Goal: Task Accomplishment & Management: Complete application form

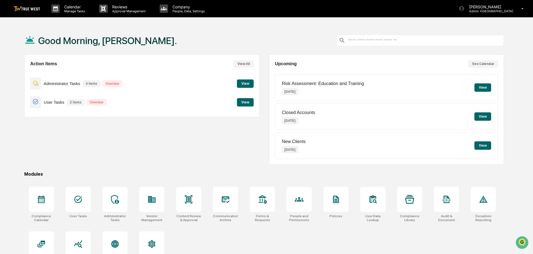
click at [242, 86] on button "View" at bounding box center [245, 83] width 17 height 8
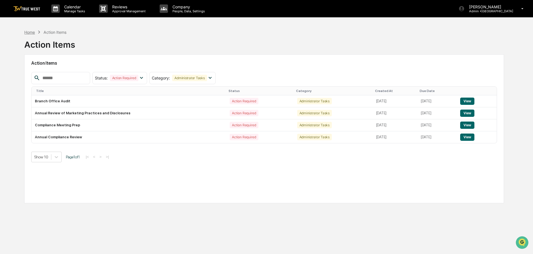
click at [29, 32] on div "Home" at bounding box center [29, 32] width 11 height 5
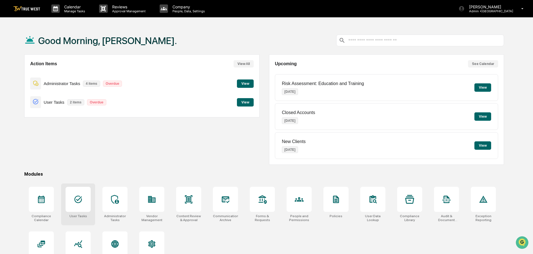
click at [77, 200] on icon at bounding box center [78, 199] width 9 height 9
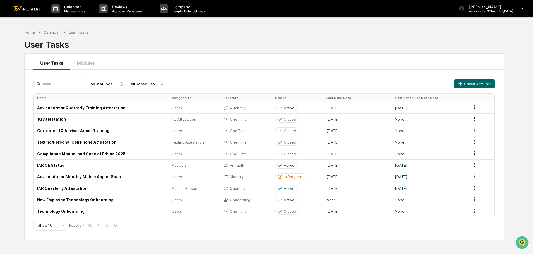
click at [26, 32] on div "Home" at bounding box center [29, 32] width 11 height 5
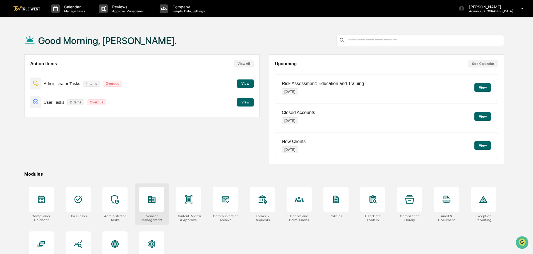
click at [153, 198] on icon at bounding box center [152, 199] width 8 height 7
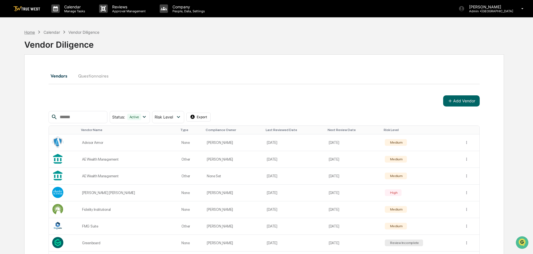
click at [29, 33] on div "Home" at bounding box center [29, 32] width 11 height 5
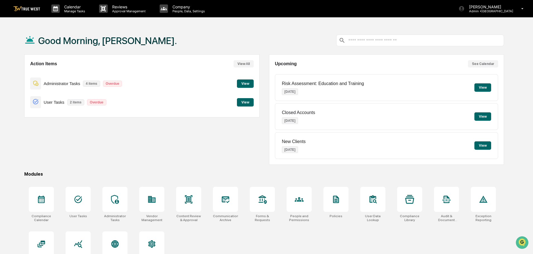
click at [247, 84] on button "View" at bounding box center [245, 83] width 17 height 8
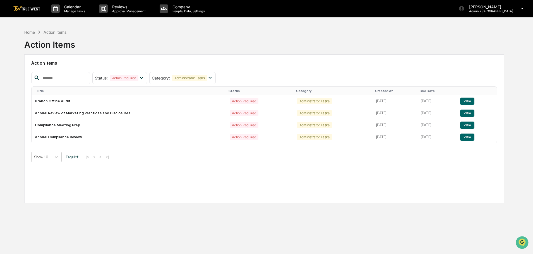
click at [28, 32] on div "Home" at bounding box center [29, 32] width 11 height 5
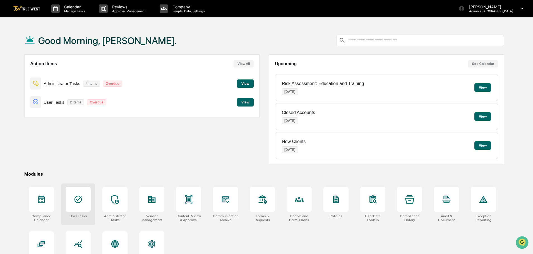
click at [77, 200] on icon at bounding box center [78, 200] width 8 height 8
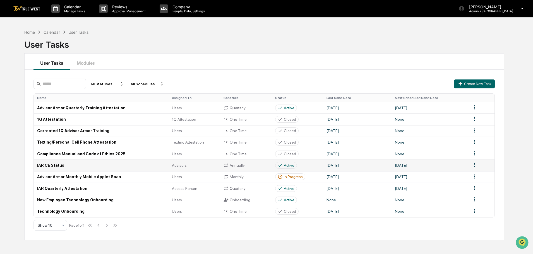
click at [56, 166] on td "IAR CE Status" at bounding box center [101, 165] width 135 height 11
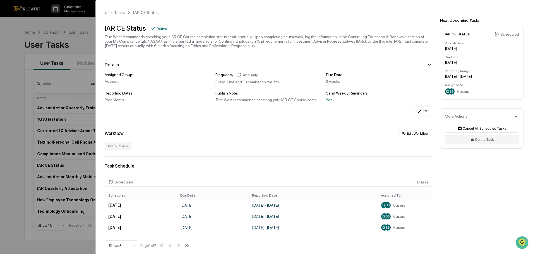
click at [269, 146] on div "Policy Review" at bounding box center [268, 146] width 327 height 7
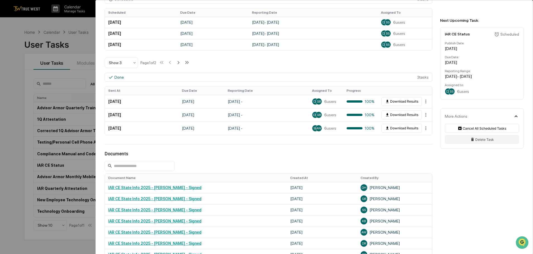
scroll to position [195, 0]
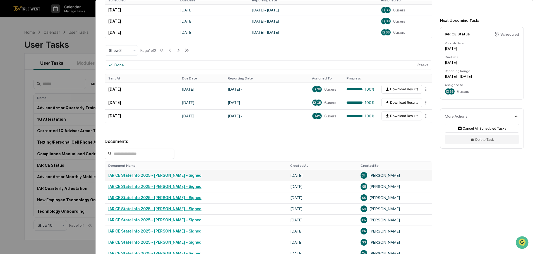
click at [160, 175] on link "IAR CE State Info 2025 - Dennis Hinton - Signed" at bounding box center [154, 175] width 93 height 4
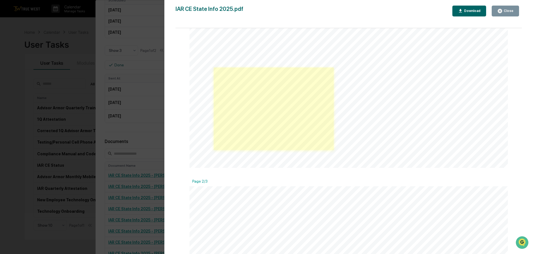
scroll to position [363, 0]
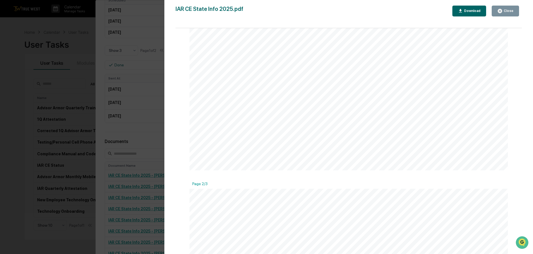
click at [85, 44] on div "Version History 07/17/2025, 06:38 PM Dennis Hinton IAR CE State Info 2025.pdf C…" at bounding box center [266, 127] width 533 height 254
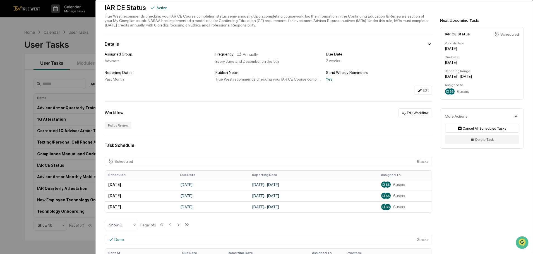
scroll to position [0, 0]
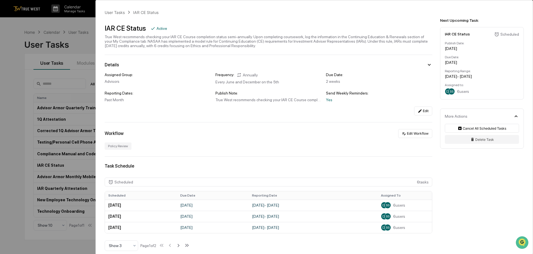
click at [70, 26] on div "User Tasks IAR CE Status IAR CE Status Active True West recommends checking you…" at bounding box center [266, 127] width 533 height 254
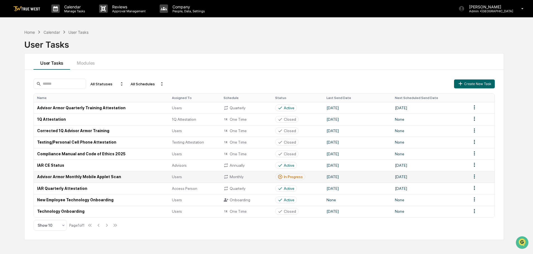
click at [89, 176] on td "Advisor Armor Monthly Mobile Applet Scan" at bounding box center [101, 176] width 135 height 11
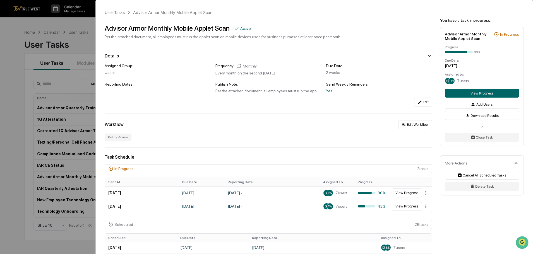
click at [89, 44] on div "User Tasks Advisor Armor Monthly Mobile Applet Scan Advisor Armor Monthly Mobil…" at bounding box center [266, 127] width 533 height 254
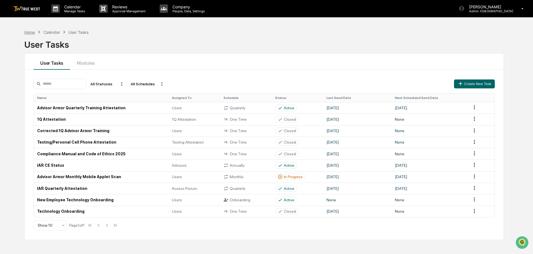
click at [31, 33] on div "Home" at bounding box center [29, 32] width 11 height 5
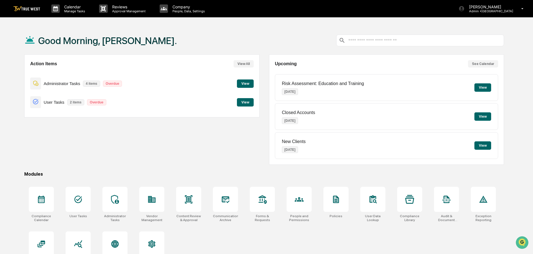
click at [244, 84] on button "View" at bounding box center [245, 83] width 17 height 8
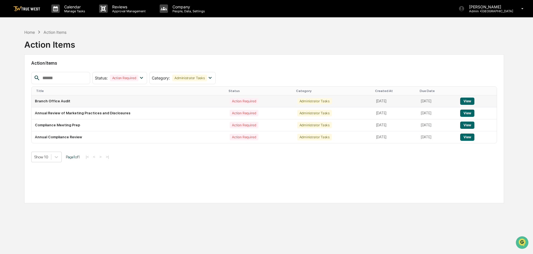
click at [471, 100] on button "View" at bounding box center [467, 101] width 14 height 7
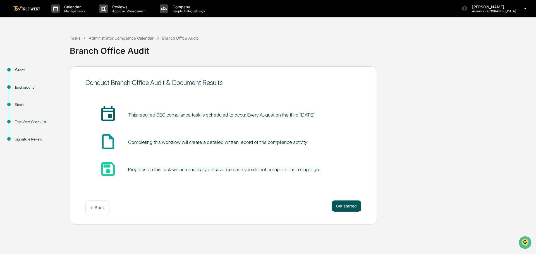
click at [350, 206] on button "Get started" at bounding box center [346, 206] width 30 height 11
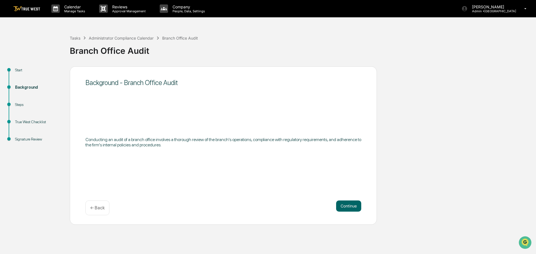
click at [350, 206] on button "Continue" at bounding box center [348, 206] width 25 height 11
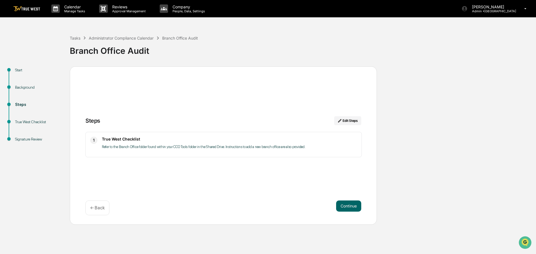
click at [350, 206] on button "Continue" at bounding box center [348, 206] width 25 height 11
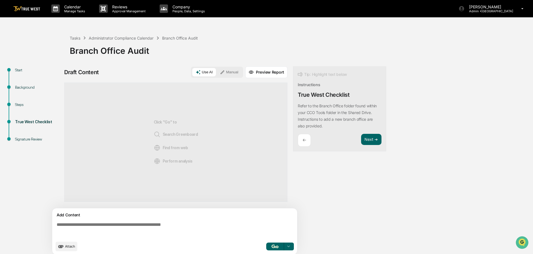
click at [228, 74] on button "Manual" at bounding box center [228, 72] width 25 height 8
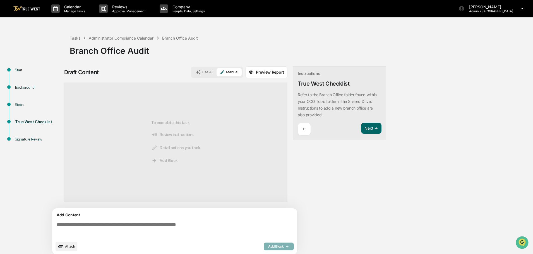
click at [53, 226] on div "Add Content Attach Add Block" at bounding box center [174, 231] width 245 height 46
click at [57, 225] on textarea at bounding box center [175, 230] width 243 height 20
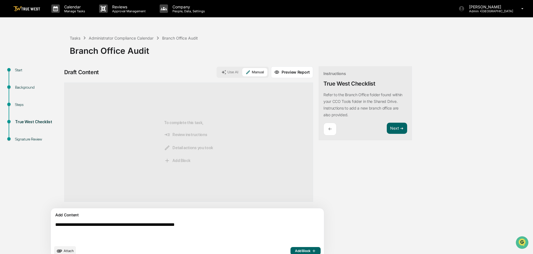
type textarea "**********"
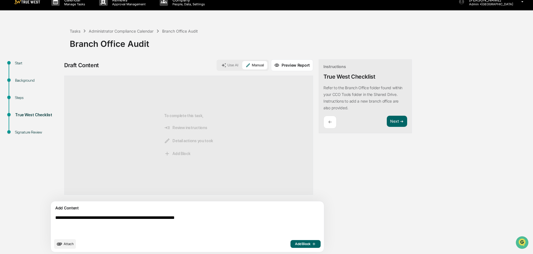
scroll to position [9, 0]
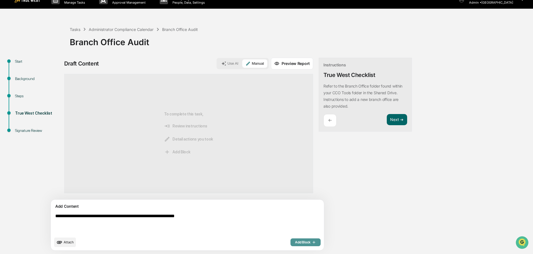
click at [295, 241] on span "Add Block" at bounding box center [305, 242] width 21 height 4
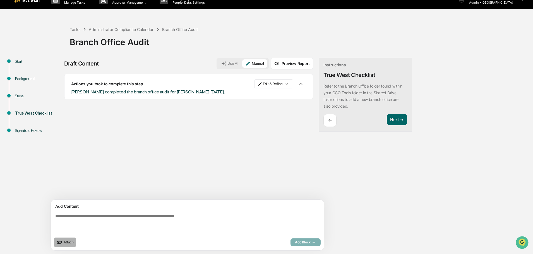
click at [70, 242] on span "Attach" at bounding box center [69, 242] width 10 height 4
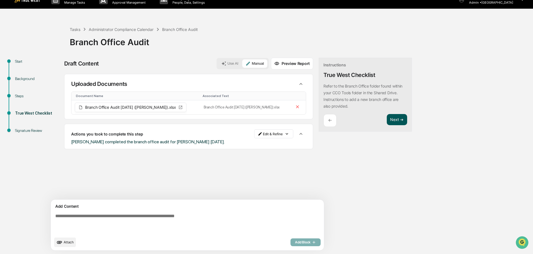
click at [387, 120] on button "Next ➔" at bounding box center [397, 119] width 20 height 11
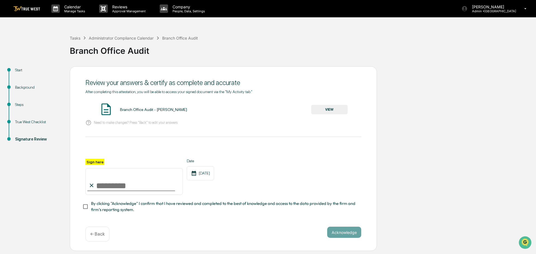
click at [325, 108] on button "VIEW" at bounding box center [329, 109] width 36 height 9
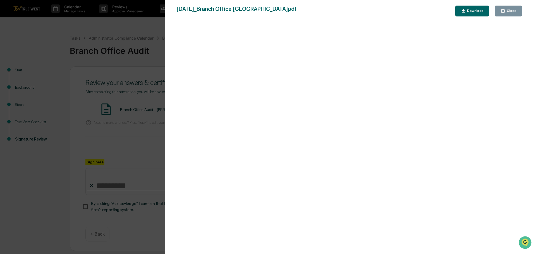
click at [151, 42] on div "Version History 09/12/2025, 06:21 PM Tammy Steffen 2025-09-12_Branch Office Aud…" at bounding box center [268, 127] width 536 height 254
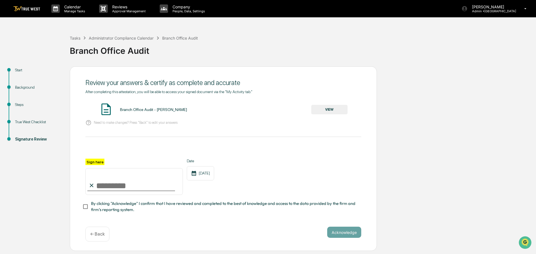
click at [144, 184] on input "Sign here" at bounding box center [133, 181] width 97 height 27
type input "**********"
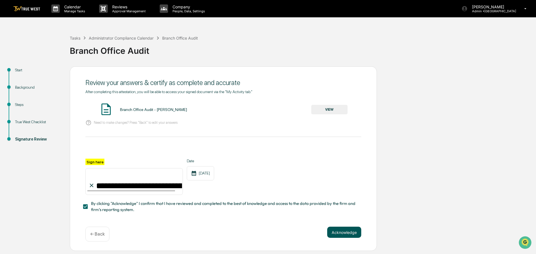
click at [336, 234] on button "Acknowledge" at bounding box center [344, 232] width 34 height 11
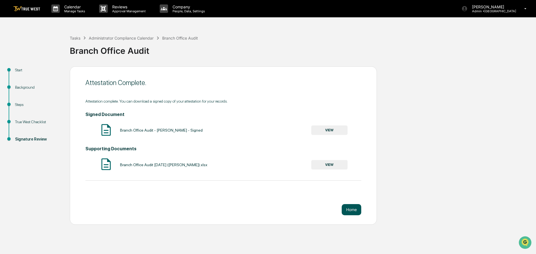
click at [352, 209] on button "Home" at bounding box center [351, 209] width 20 height 11
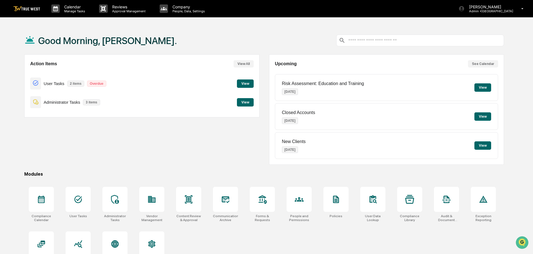
click at [246, 100] on button "View" at bounding box center [245, 102] width 17 height 8
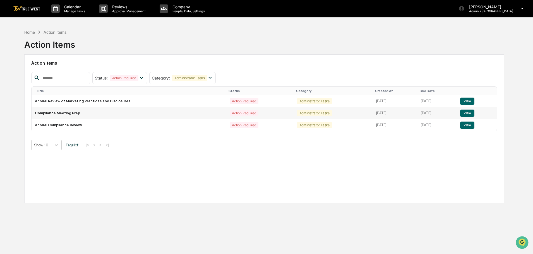
click at [474, 112] on button "View" at bounding box center [467, 113] width 14 height 7
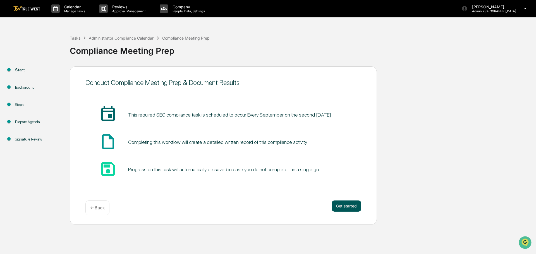
click at [352, 203] on button "Get started" at bounding box center [346, 206] width 30 height 11
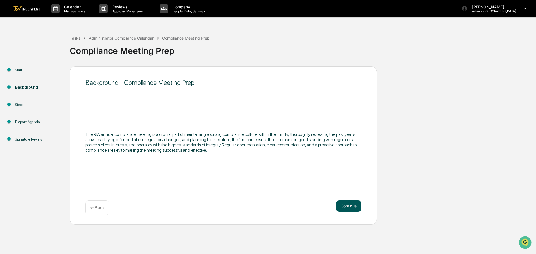
click at [347, 207] on button "Continue" at bounding box center [348, 206] width 25 height 11
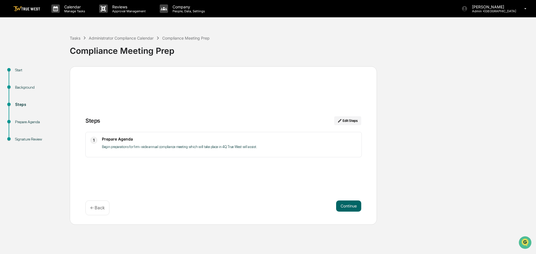
click at [347, 207] on button "Continue" at bounding box center [348, 206] width 25 height 11
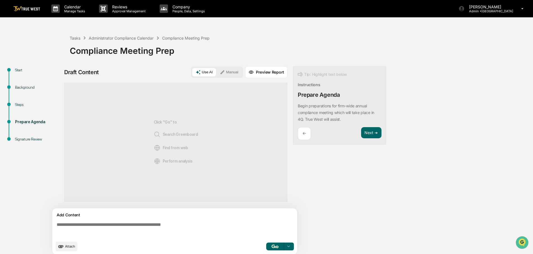
click at [233, 73] on button "Manual" at bounding box center [228, 72] width 25 height 8
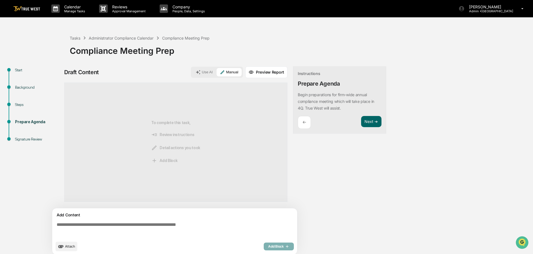
click at [57, 226] on textarea at bounding box center [175, 230] width 243 height 20
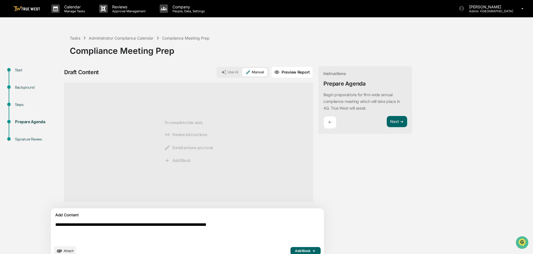
type textarea "**********"
click at [295, 250] on span "Add Block" at bounding box center [305, 251] width 21 height 4
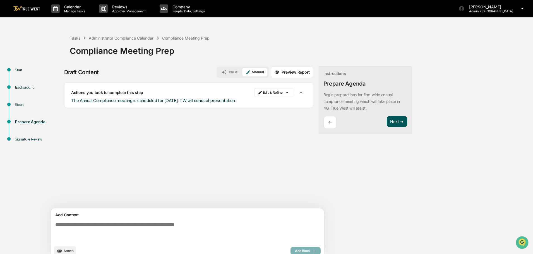
click at [387, 122] on button "Next ➔" at bounding box center [397, 121] width 20 height 11
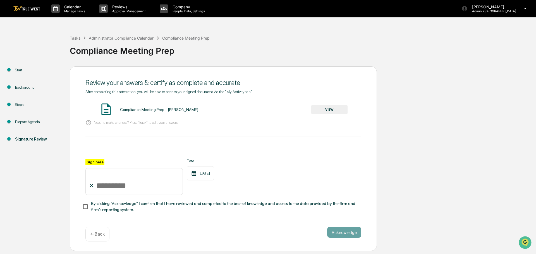
click at [325, 110] on button "VIEW" at bounding box center [329, 109] width 36 height 9
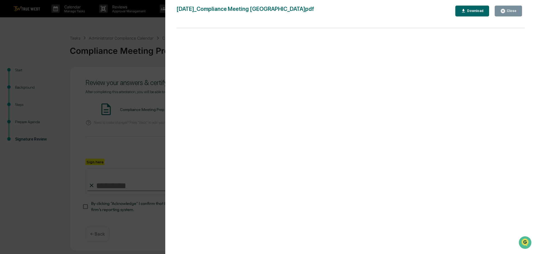
click at [135, 28] on div "Version History 09/12/2025, 06:23 PM Tammy Steffen 2025-09-12_Compliance Meetin…" at bounding box center [268, 127] width 536 height 254
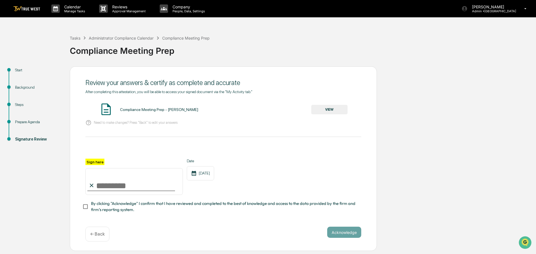
click at [112, 188] on input "Sign here" at bounding box center [133, 181] width 97 height 27
type input "**********"
click at [350, 234] on button "Acknowledge" at bounding box center [344, 232] width 34 height 11
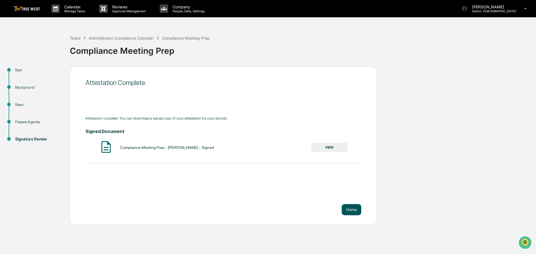
click at [348, 210] on button "Home" at bounding box center [351, 209] width 20 height 11
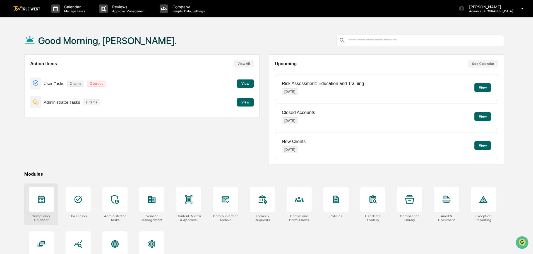
click at [45, 200] on icon at bounding box center [41, 200] width 7 height 8
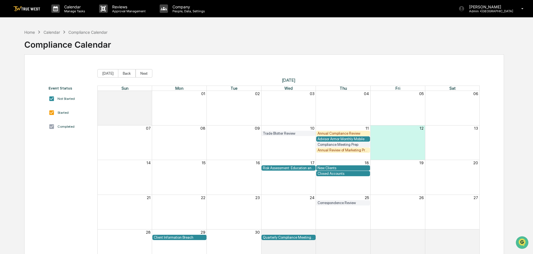
click at [289, 168] on div "Risk Assessment: Education and Training" at bounding box center [288, 168] width 51 height 4
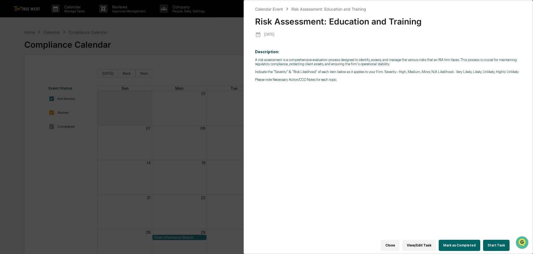
click at [491, 243] on button "Start Task" at bounding box center [496, 245] width 26 height 11
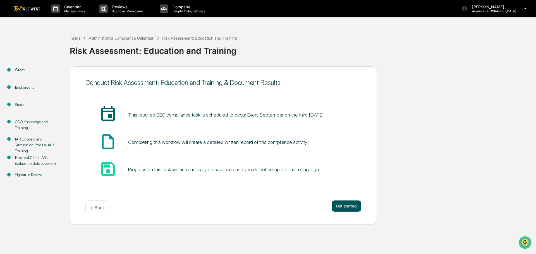
click at [344, 206] on button "Get started" at bounding box center [346, 206] width 30 height 11
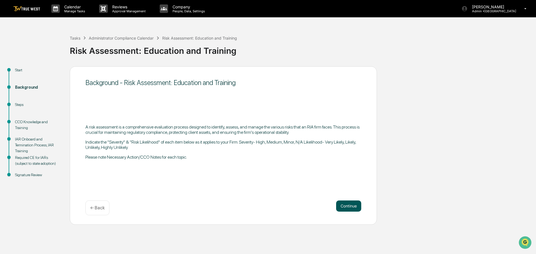
click at [350, 205] on button "Continue" at bounding box center [348, 206] width 25 height 11
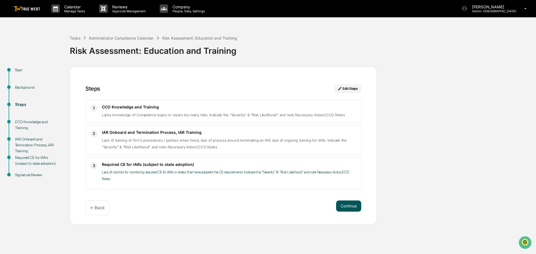
click at [348, 205] on button "Continue" at bounding box center [348, 206] width 25 height 11
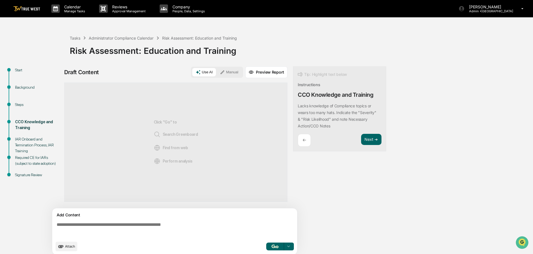
click at [230, 71] on button "Manual" at bounding box center [228, 72] width 25 height 8
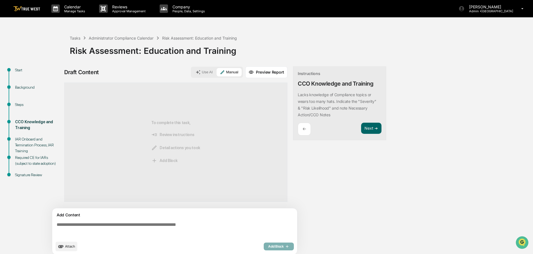
click at [56, 225] on textarea at bounding box center [175, 230] width 243 height 20
paste textarea "**********"
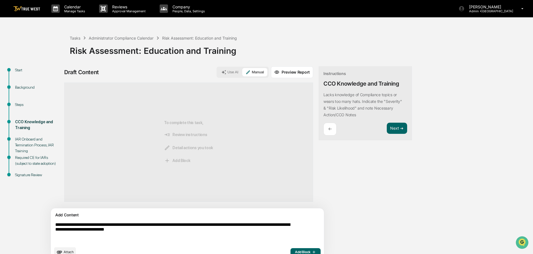
type textarea "**********"
click at [295, 250] on span "Add Block" at bounding box center [305, 252] width 21 height 4
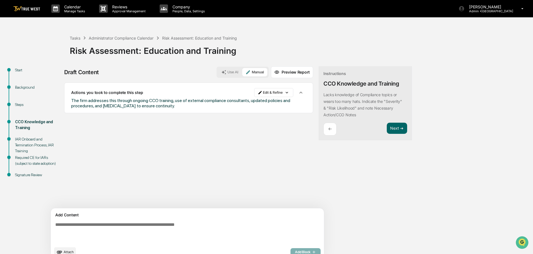
click at [60, 225] on textarea at bounding box center [174, 233] width 243 height 26
click at [63, 224] on textarea "**********" at bounding box center [174, 232] width 243 height 25
click at [83, 225] on textarea "**********" at bounding box center [174, 232] width 243 height 25
click at [83, 223] on textarea "**********" at bounding box center [174, 232] width 243 height 25
click at [119, 225] on textarea "**********" at bounding box center [174, 232] width 243 height 25
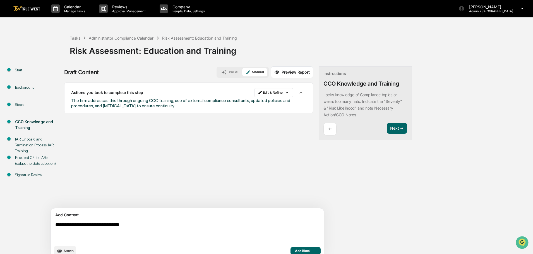
type textarea "**********"
click at [295, 250] on span "Add Block" at bounding box center [305, 251] width 21 height 4
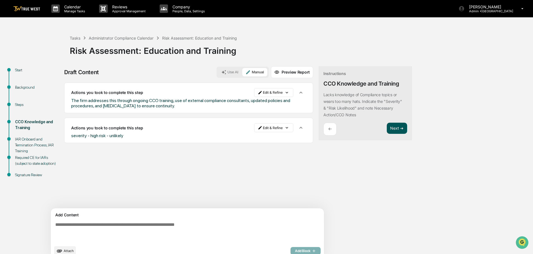
click at [387, 128] on button "Next ➔" at bounding box center [397, 128] width 20 height 11
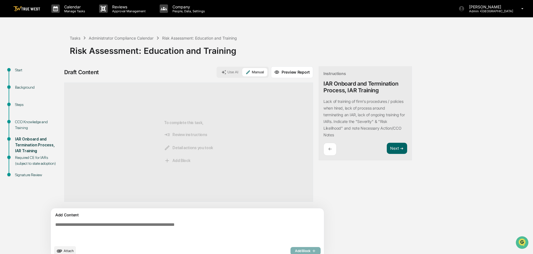
click at [56, 227] on textarea at bounding box center [174, 232] width 243 height 25
paste textarea "**********"
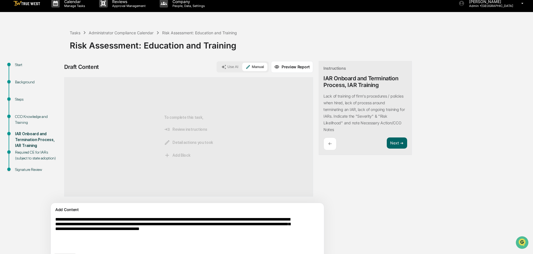
scroll to position [21, 0]
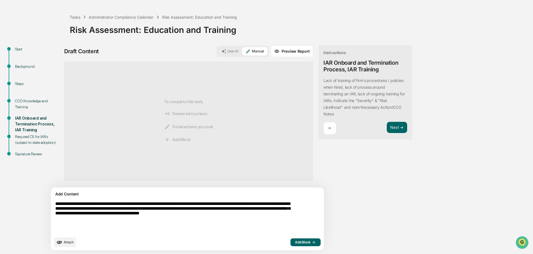
type textarea "**********"
click at [295, 242] on span "Add Block" at bounding box center [305, 242] width 21 height 4
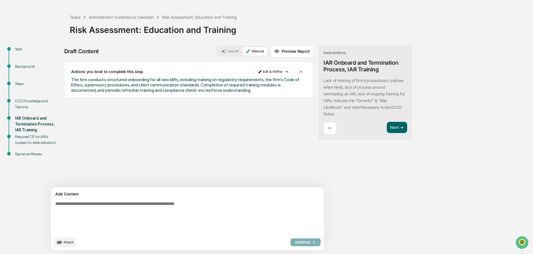
click at [57, 204] on textarea at bounding box center [174, 217] width 243 height 37
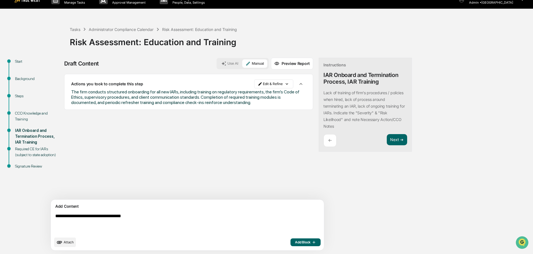
type textarea "**********"
click at [295, 241] on span "Add Block" at bounding box center [305, 242] width 21 height 4
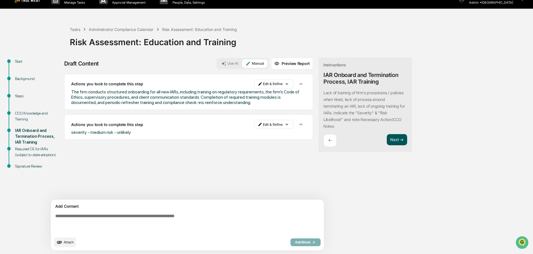
click at [387, 142] on button "Next ➔" at bounding box center [397, 139] width 20 height 11
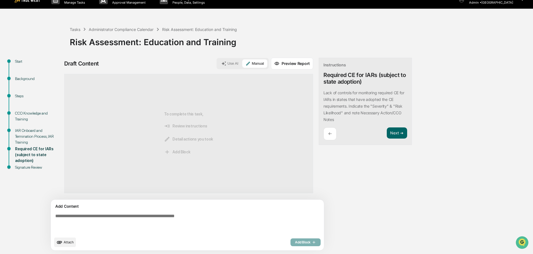
click at [57, 216] on textarea at bounding box center [174, 223] width 243 height 25
paste textarea "**********"
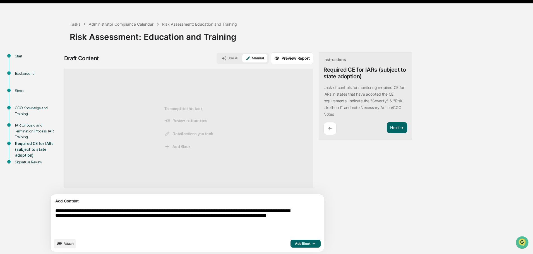
scroll to position [15, 0]
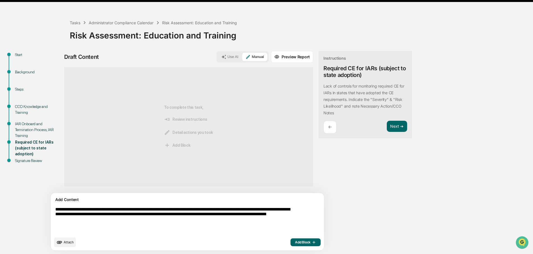
type textarea "**********"
click at [295, 242] on span "Add Block" at bounding box center [305, 242] width 21 height 4
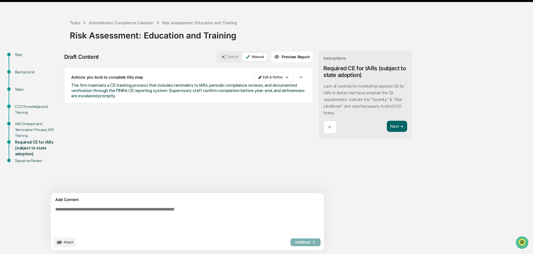
click at [57, 211] on textarea at bounding box center [174, 220] width 243 height 31
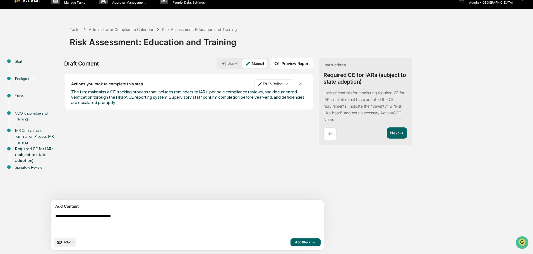
type textarea "**********"
click at [295, 241] on span "Add Block" at bounding box center [305, 242] width 21 height 4
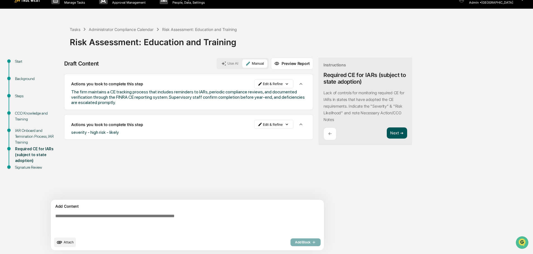
click at [387, 133] on button "Next ➔" at bounding box center [397, 132] width 20 height 11
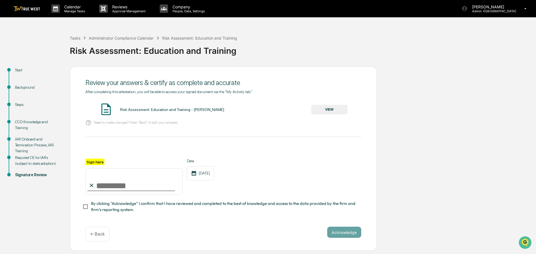
click at [333, 110] on button "VIEW" at bounding box center [329, 109] width 36 height 9
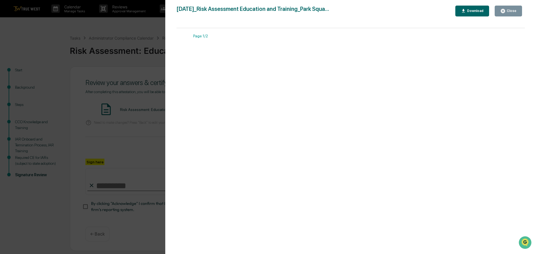
click at [143, 28] on div "Version History 09/12/2025, 06:27 PM Tammy Steffen 2025-09-12_Risk Assessment E…" at bounding box center [268, 127] width 536 height 254
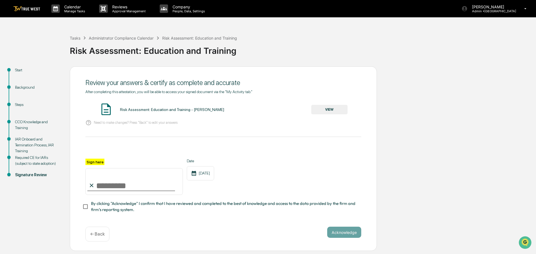
click at [99, 184] on input "Sign here" at bounding box center [133, 181] width 97 height 27
type input "**********"
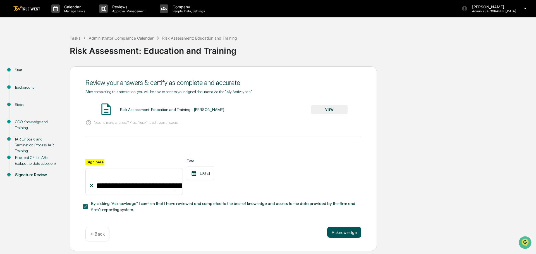
click at [335, 235] on button "Acknowledge" at bounding box center [344, 232] width 34 height 11
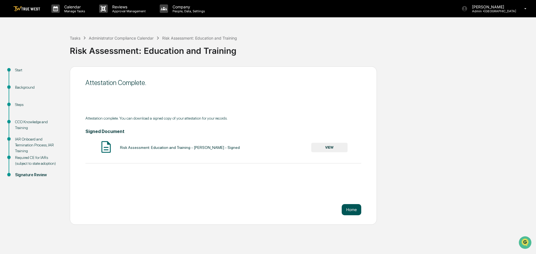
click at [348, 209] on button "Home" at bounding box center [351, 209] width 20 height 11
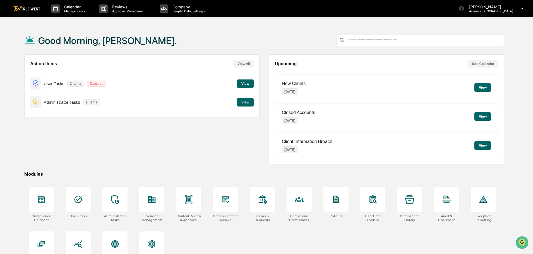
click at [246, 103] on button "View" at bounding box center [245, 102] width 17 height 8
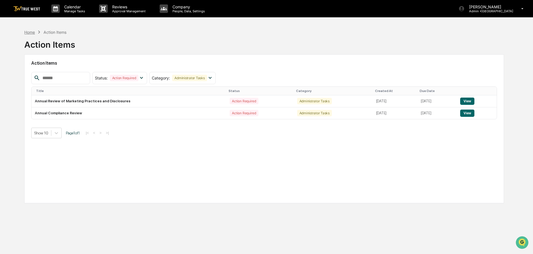
click at [30, 33] on div "Home" at bounding box center [29, 32] width 11 height 5
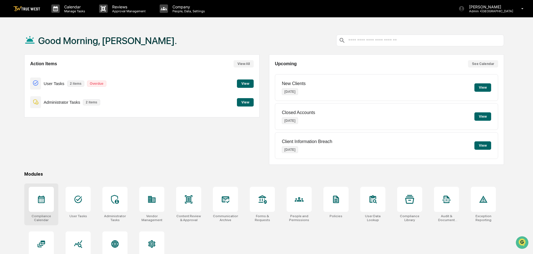
click at [42, 204] on div at bounding box center [41, 199] width 25 height 25
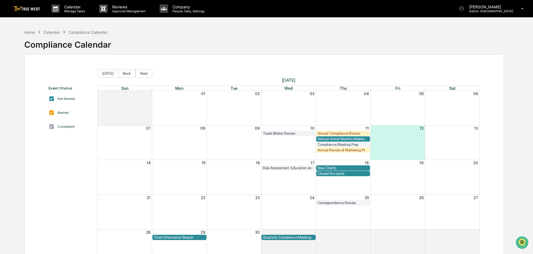
click at [332, 151] on div "Annual Review of Marketing Practices and Disclosures" at bounding box center [342, 150] width 51 height 4
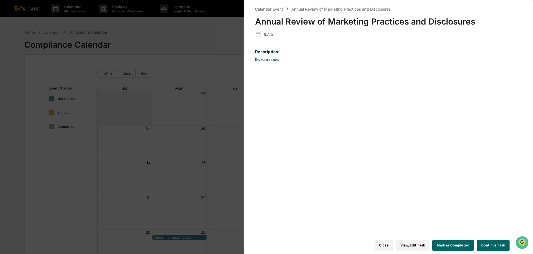
click at [214, 30] on div "Calendar Event Annual Review of Marketing Practices and Disclosures Annual Revi…" at bounding box center [266, 127] width 533 height 254
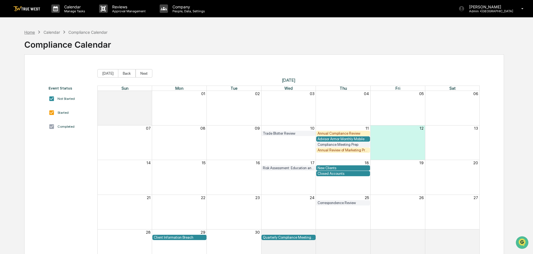
click at [30, 32] on div "Home" at bounding box center [29, 32] width 11 height 5
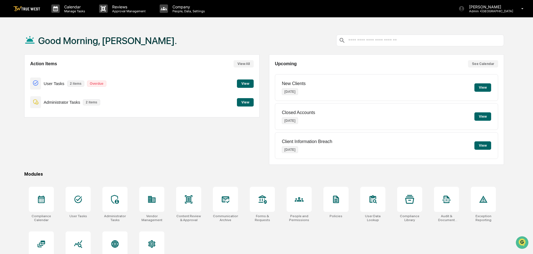
scroll to position [26, 0]
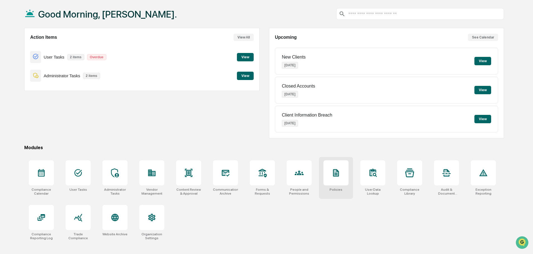
click at [338, 176] on icon at bounding box center [336, 173] width 4 height 6
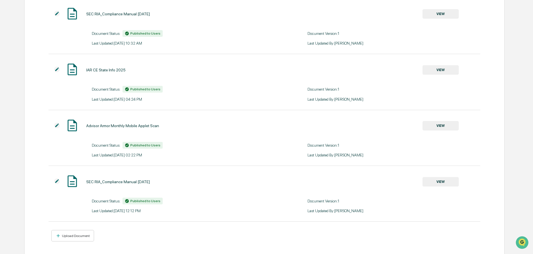
scroll to position [185, 0]
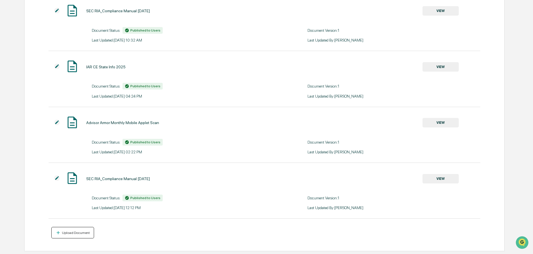
click at [72, 234] on div "Upload Document" at bounding box center [75, 233] width 29 height 4
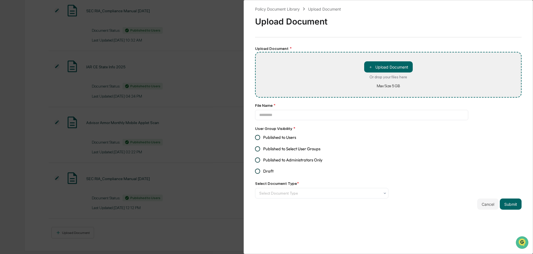
type input "**********"
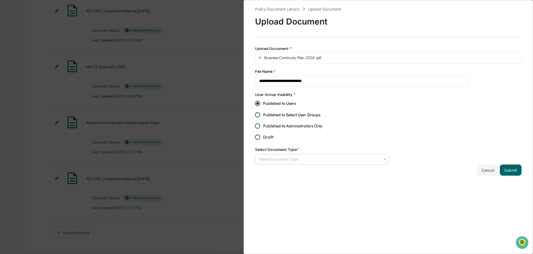
click at [345, 160] on div at bounding box center [319, 159] width 120 height 6
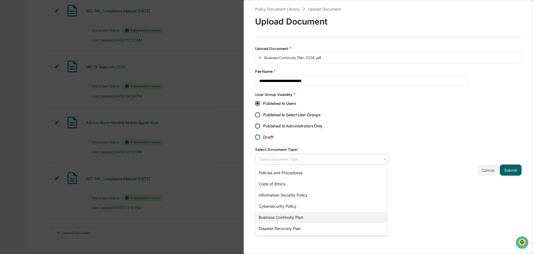
click at [310, 218] on div "Business Continuity Plan" at bounding box center [320, 217] width 131 height 11
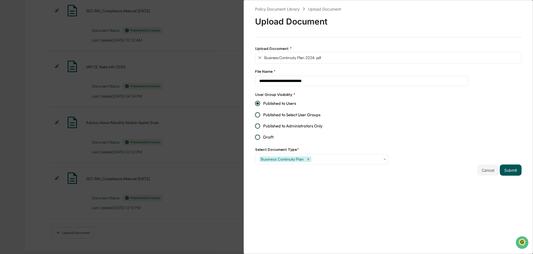
click at [509, 168] on button "Submit" at bounding box center [511, 170] width 22 height 11
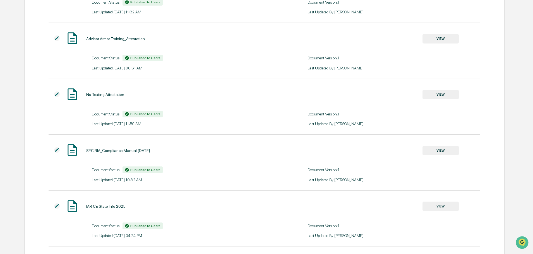
scroll to position [0, 0]
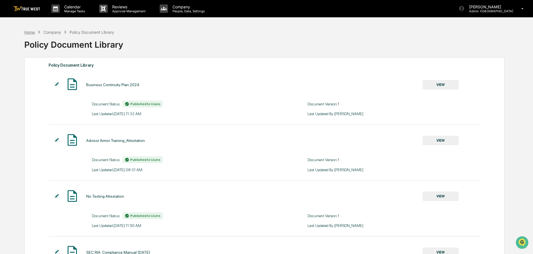
click at [31, 34] on div "Home" at bounding box center [29, 32] width 11 height 5
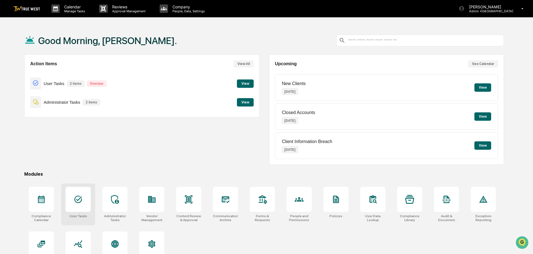
click at [81, 202] on icon at bounding box center [78, 200] width 8 height 8
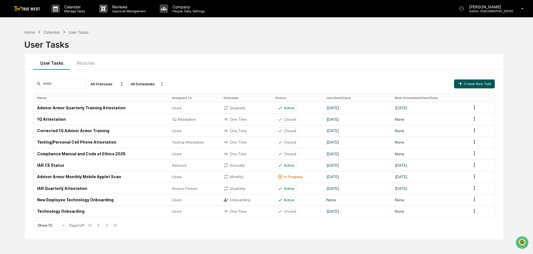
click at [484, 83] on button "Create New Task" at bounding box center [474, 83] width 41 height 9
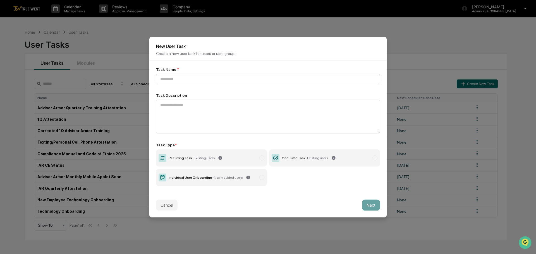
click at [173, 79] on input at bounding box center [268, 79] width 224 height 10
type input "**********"
click at [161, 105] on textarea at bounding box center [268, 117] width 224 height 34
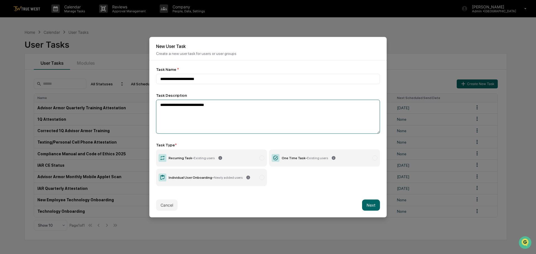
type textarea "**********"
click at [275, 157] on icon at bounding box center [275, 158] width 8 height 8
click at [371, 204] on button "Next" at bounding box center [371, 204] width 18 height 11
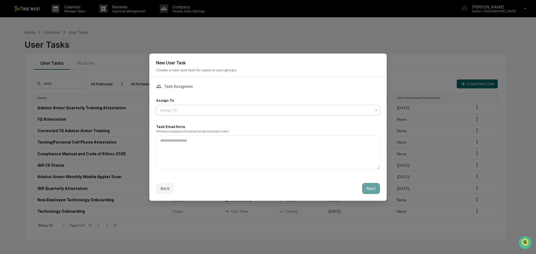
click at [202, 111] on div at bounding box center [265, 110] width 211 height 6
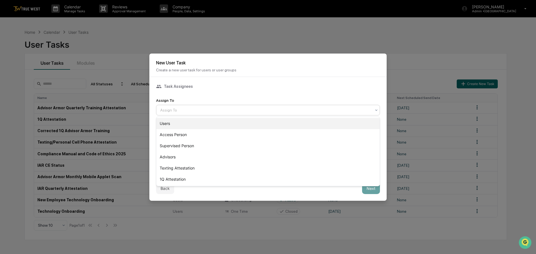
click at [167, 122] on div "Users" at bounding box center [267, 123] width 223 height 11
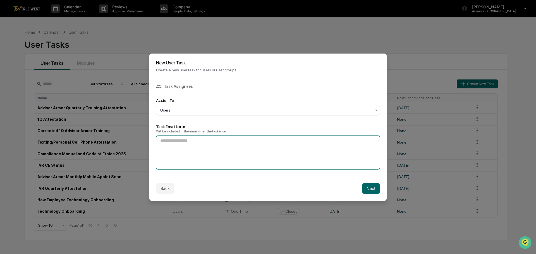
click at [161, 141] on textarea at bounding box center [268, 153] width 224 height 34
type textarea "**********"
click at [371, 189] on button "Next" at bounding box center [371, 188] width 18 height 11
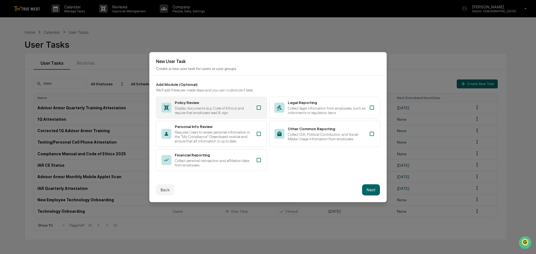
click at [258, 107] on icon at bounding box center [259, 108] width 6 height 6
click at [373, 190] on button "Next" at bounding box center [371, 189] width 18 height 11
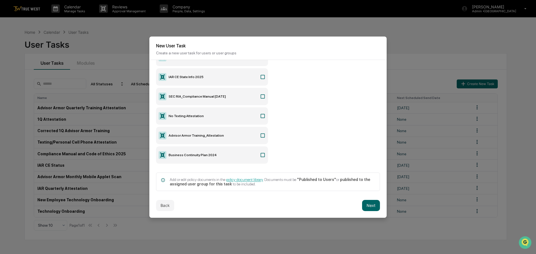
scroll to position [75, 0]
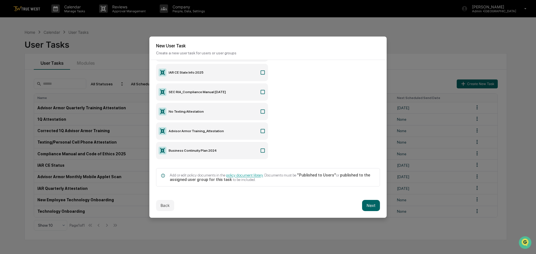
click at [262, 151] on icon at bounding box center [263, 151] width 6 height 6
click at [371, 204] on button "Next" at bounding box center [371, 205] width 18 height 11
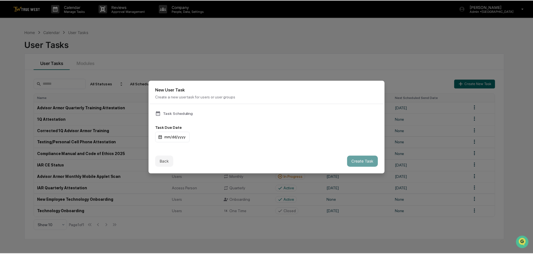
scroll to position [0, 0]
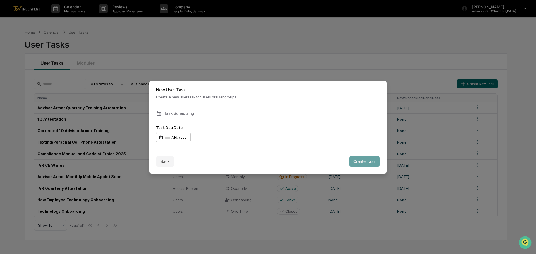
click at [172, 138] on div "mm/dd/yyyy" at bounding box center [173, 137] width 35 height 11
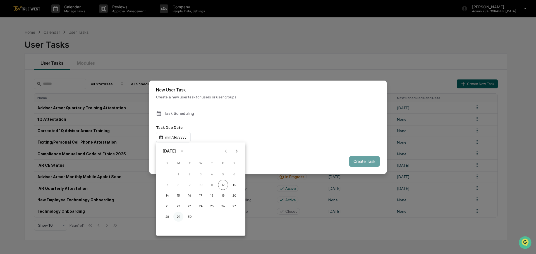
click at [177, 216] on button "29" at bounding box center [178, 217] width 10 height 10
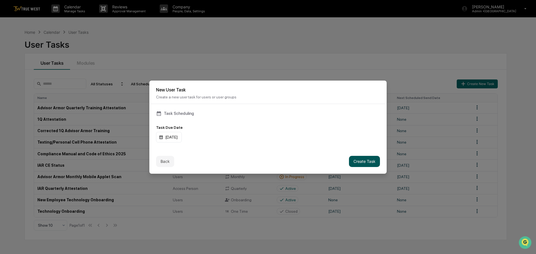
click at [360, 161] on button "Create Task" at bounding box center [364, 161] width 31 height 11
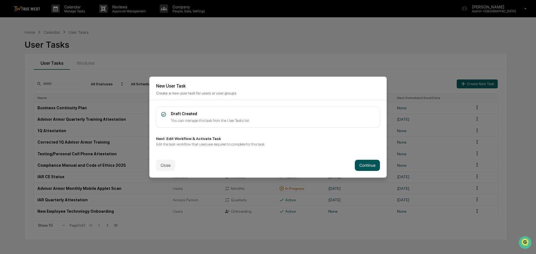
click at [367, 166] on button "Continue" at bounding box center [366, 165] width 25 height 11
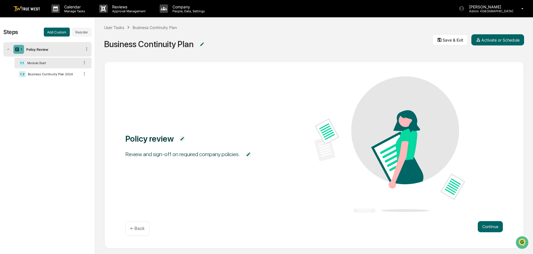
scroll to position [13, 0]
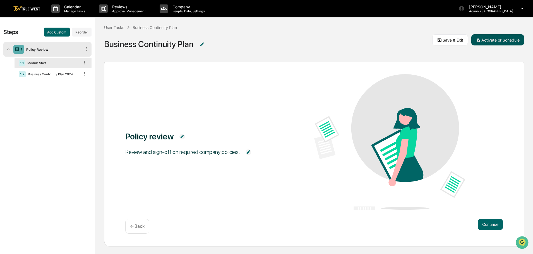
click at [488, 40] on button "Activate or Schedule" at bounding box center [497, 39] width 53 height 11
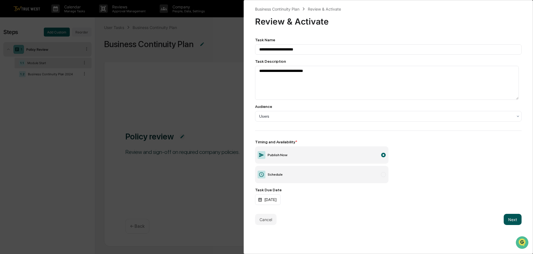
click at [510, 220] on button "Next" at bounding box center [512, 219] width 18 height 11
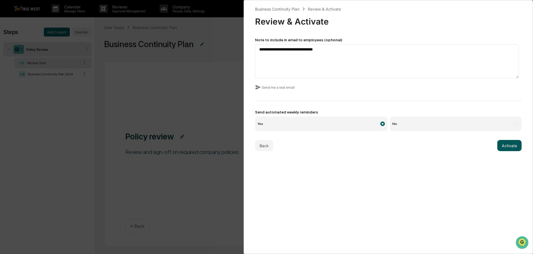
click at [508, 146] on button "Activate" at bounding box center [509, 145] width 24 height 11
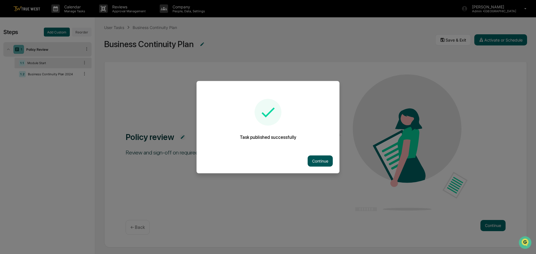
click at [320, 161] on button "Continue" at bounding box center [319, 160] width 25 height 11
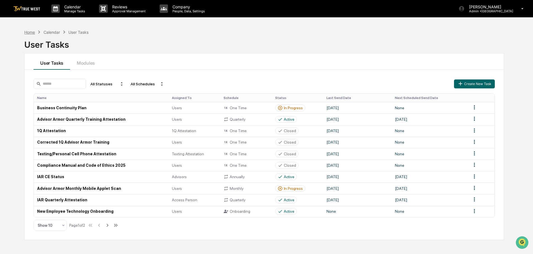
click at [31, 32] on div "Home" at bounding box center [29, 32] width 11 height 5
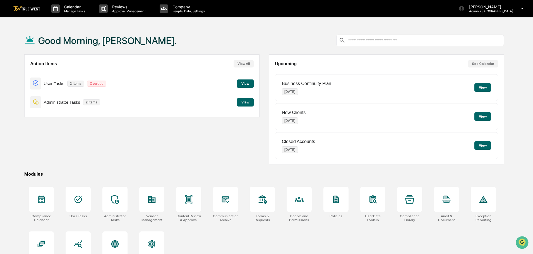
click at [250, 101] on button "View" at bounding box center [245, 102] width 17 height 8
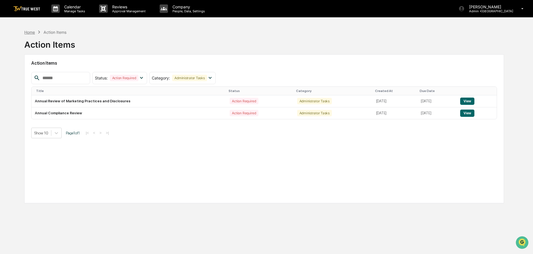
click at [32, 34] on div "Home" at bounding box center [29, 32] width 11 height 5
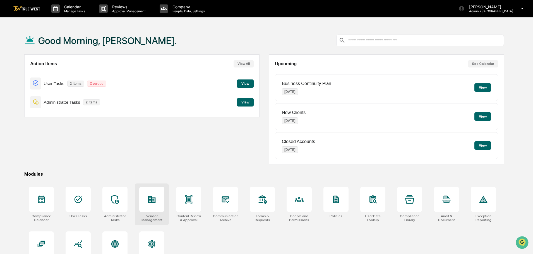
click at [152, 206] on div at bounding box center [151, 199] width 25 height 25
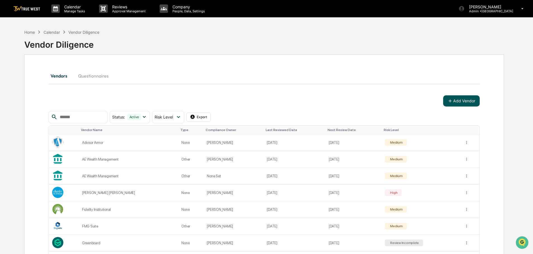
click at [467, 98] on button "Add Vendor" at bounding box center [461, 100] width 37 height 11
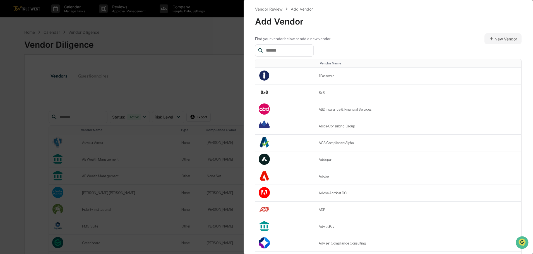
click at [280, 50] on input "text" at bounding box center [287, 50] width 47 height 7
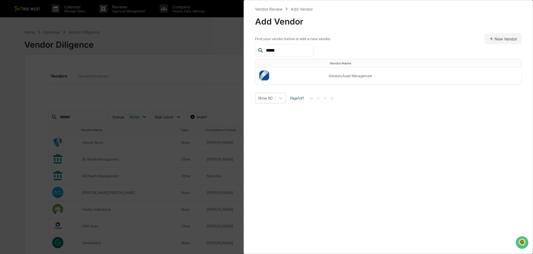
click at [288, 50] on input "*****" at bounding box center [287, 50] width 47 height 7
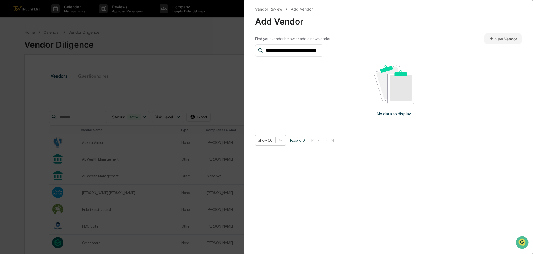
scroll to position [0, 9]
type input "**********"
click at [492, 39] on button "New Vendor" at bounding box center [502, 38] width 37 height 11
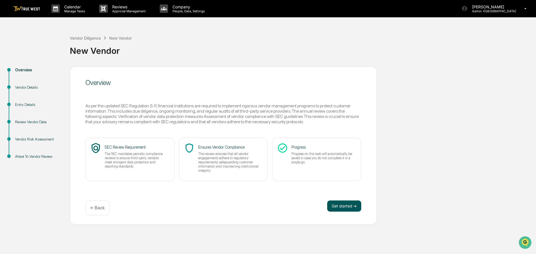
click at [342, 205] on button "Get started ➔" at bounding box center [344, 206] width 34 height 11
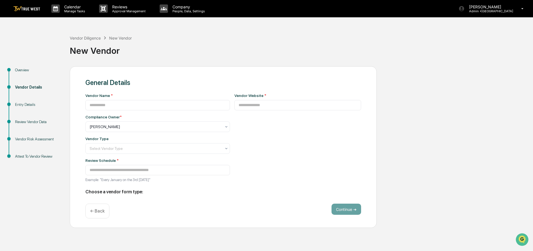
type input "**********"
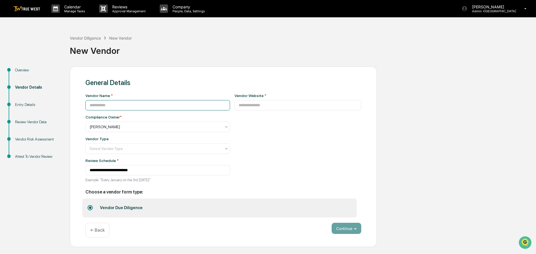
click at [122, 107] on input at bounding box center [157, 105] width 144 height 10
type input "**********"
click at [113, 126] on div at bounding box center [156, 127] width 132 height 6
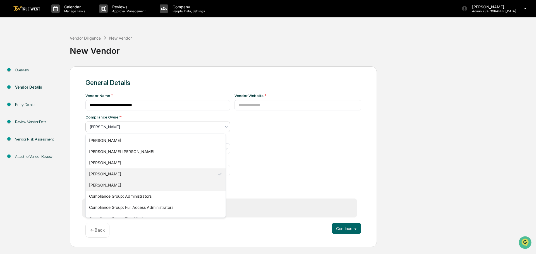
click at [98, 186] on div "[PERSON_NAME]" at bounding box center [156, 185] width 140 height 11
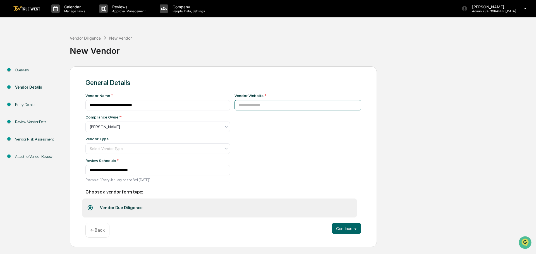
click at [236, 106] on input at bounding box center [297, 105] width 127 height 10
type input "**********"
click at [135, 149] on div at bounding box center [156, 149] width 132 height 6
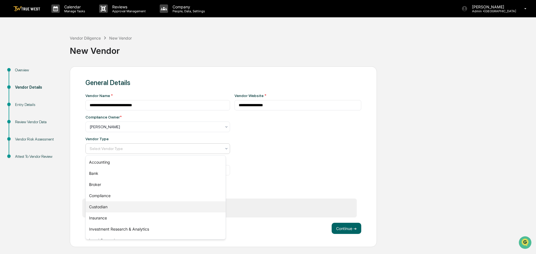
click at [103, 206] on div "Custodian" at bounding box center [156, 206] width 140 height 11
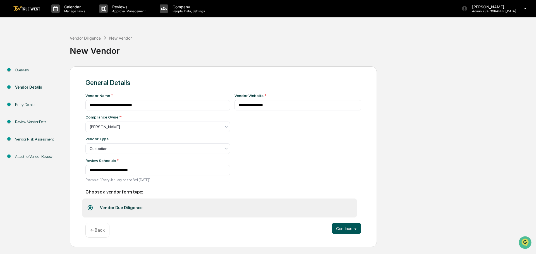
click at [347, 230] on button "Continue ➔" at bounding box center [346, 228] width 30 height 11
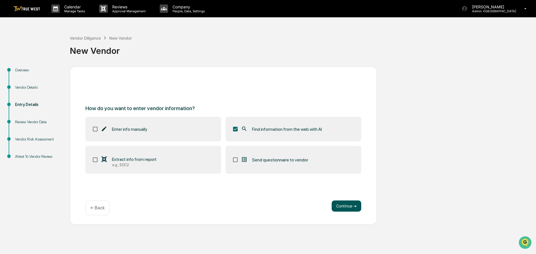
click at [348, 206] on button "Continue ➔" at bounding box center [346, 206] width 30 height 11
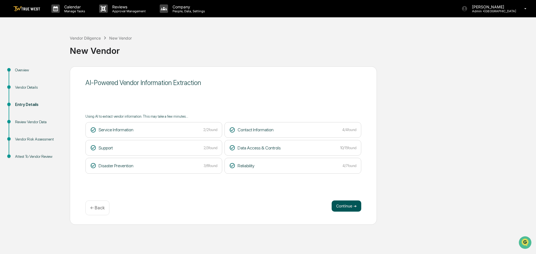
click at [348, 203] on button "Continue ➔" at bounding box center [346, 206] width 30 height 11
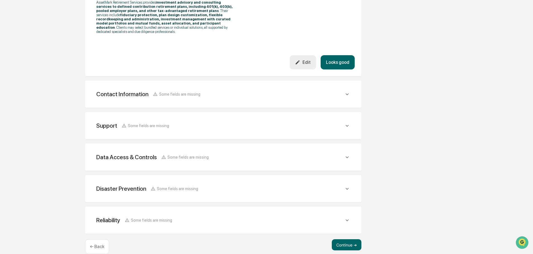
scroll to position [211, 0]
click at [344, 238] on button "Continue ➔" at bounding box center [347, 243] width 30 height 11
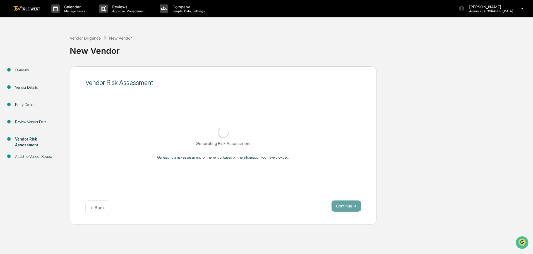
scroll to position [0, 0]
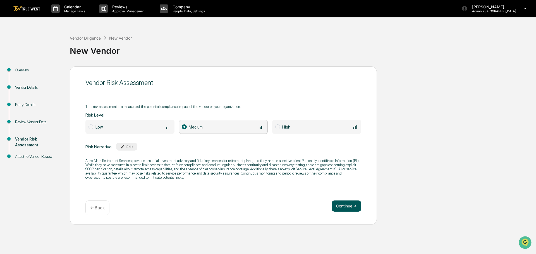
click at [345, 207] on button "Continue ➔" at bounding box center [346, 206] width 30 height 11
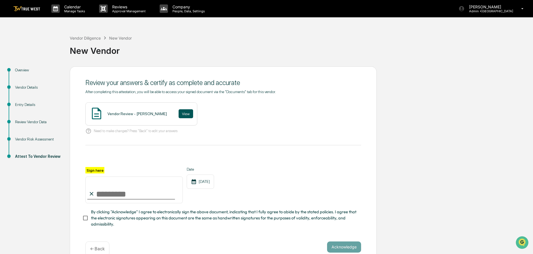
click at [179, 114] on button "View" at bounding box center [186, 113] width 15 height 9
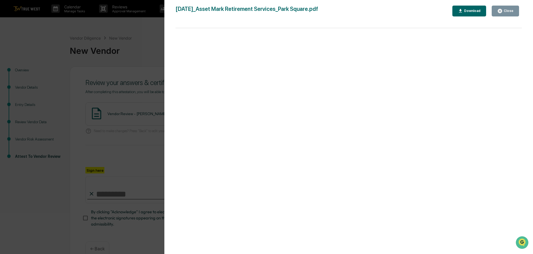
click at [144, 38] on div "Version History 09/12/2025, 06:39 PM Tammy Steffen 2025-09-12_Asset Mark Retire…" at bounding box center [266, 127] width 533 height 254
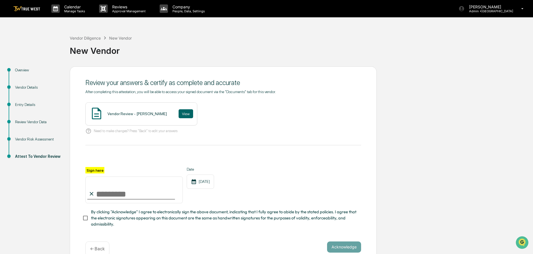
click at [110, 193] on input "Sign here" at bounding box center [133, 190] width 97 height 27
type input "**********"
click at [340, 250] on button "Acknowledge" at bounding box center [344, 247] width 34 height 11
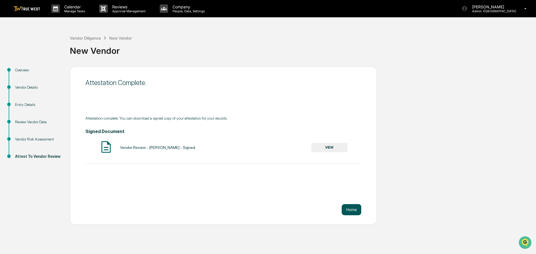
click at [354, 209] on button "Home" at bounding box center [351, 209] width 20 height 11
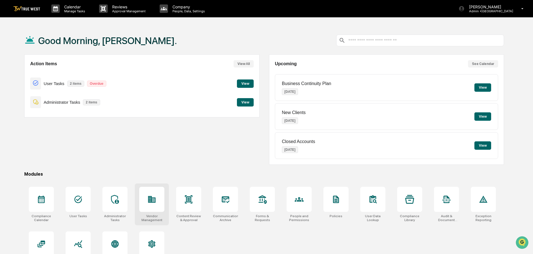
click at [151, 199] on icon at bounding box center [152, 199] width 8 height 7
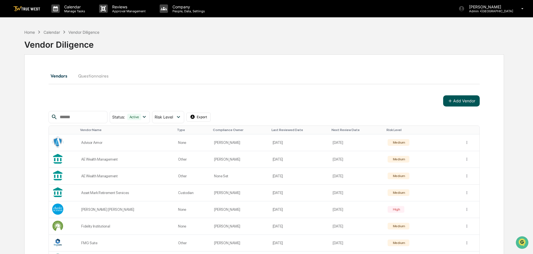
click at [459, 102] on button "Add Vendor" at bounding box center [461, 100] width 37 height 11
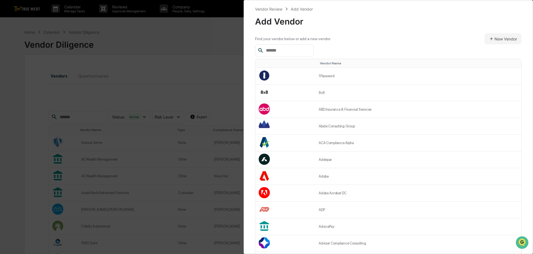
click at [275, 49] on input "text" at bounding box center [287, 50] width 47 height 7
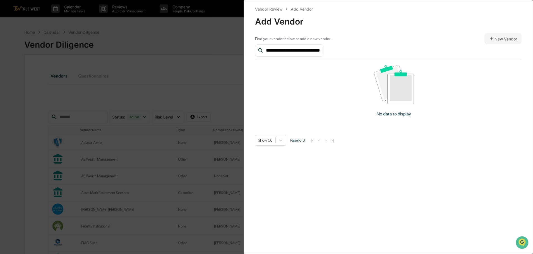
scroll to position [0, 16]
type input "**********"
click at [498, 37] on button "New Vendor" at bounding box center [502, 38] width 37 height 11
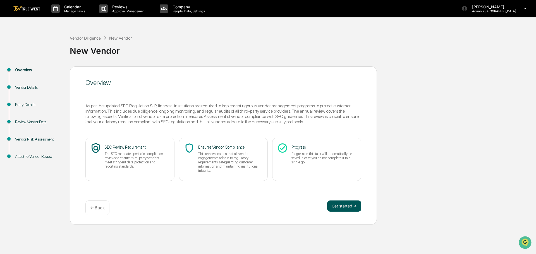
click at [350, 205] on button "Get started ➔" at bounding box center [344, 206] width 34 height 11
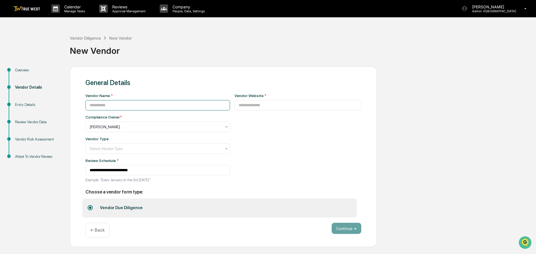
drag, startPoint x: 108, startPoint y: 104, endPoint x: 98, endPoint y: 108, distance: 10.5
click at [108, 104] on input at bounding box center [157, 105] width 144 height 10
type input "**********"
click at [237, 104] on input at bounding box center [297, 105] width 127 height 10
type input "**********"
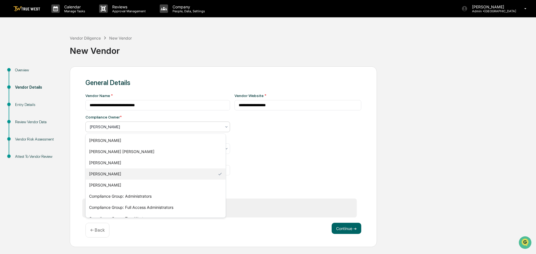
click at [134, 128] on div at bounding box center [156, 127] width 132 height 6
click at [105, 185] on div "[PERSON_NAME]" at bounding box center [156, 185] width 140 height 11
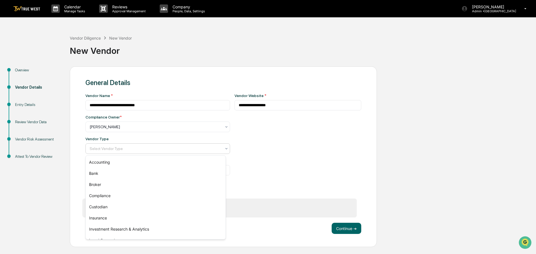
click at [110, 149] on div at bounding box center [156, 149] width 132 height 6
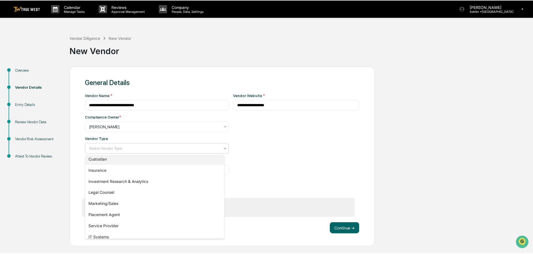
scroll to position [56, 0]
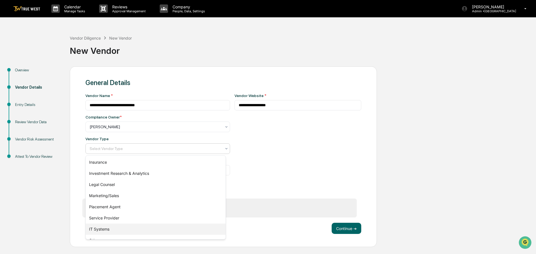
click at [102, 227] on div "IT Systems" at bounding box center [156, 229] width 140 height 11
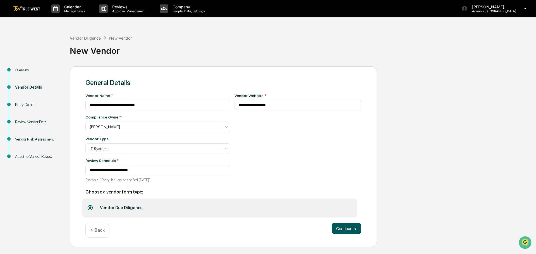
click at [343, 227] on button "Continue ➔" at bounding box center [346, 228] width 30 height 11
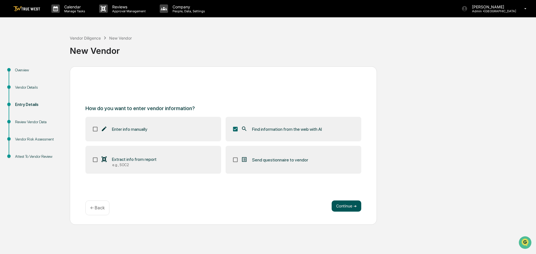
click at [344, 204] on button "Continue ➔" at bounding box center [346, 206] width 30 height 11
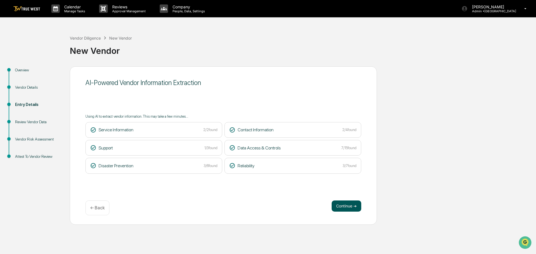
click at [347, 207] on button "Continue ➔" at bounding box center [346, 206] width 30 height 11
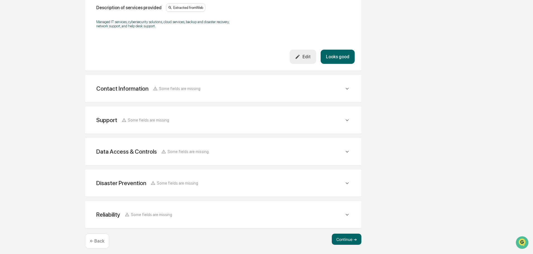
scroll to position [178, 0]
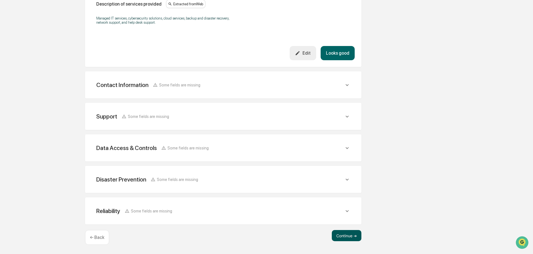
click at [342, 235] on button "Continue ➔" at bounding box center [347, 235] width 30 height 11
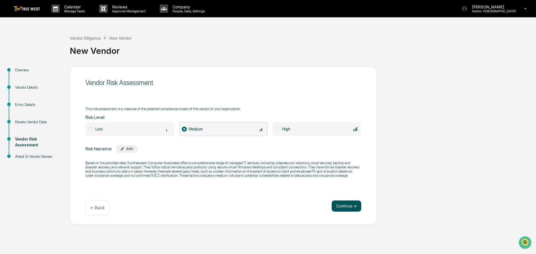
click at [340, 206] on button "Continue ➔" at bounding box center [346, 206] width 30 height 11
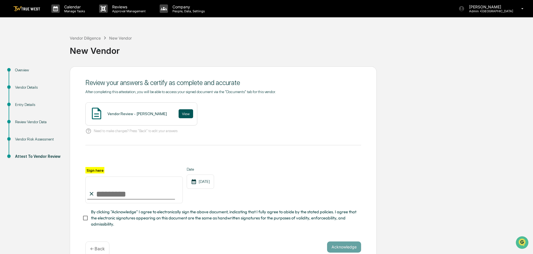
click at [179, 112] on button "View" at bounding box center [186, 113] width 15 height 9
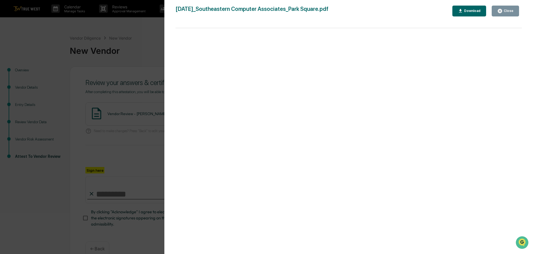
click at [146, 37] on div "Version History 09/12/2025, 06:41 PM Tammy Steffen 2025-09-12_Southeastern Comp…" at bounding box center [266, 127] width 533 height 254
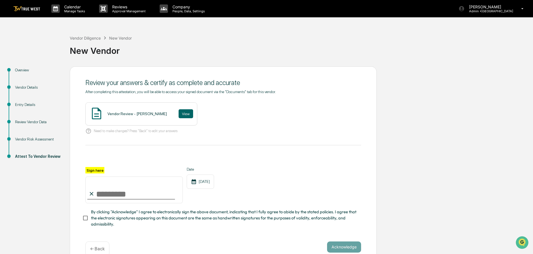
click at [115, 194] on input "Sign here" at bounding box center [133, 190] width 97 height 27
type input "**********"
click at [335, 246] on button "Acknowledge" at bounding box center [344, 247] width 34 height 11
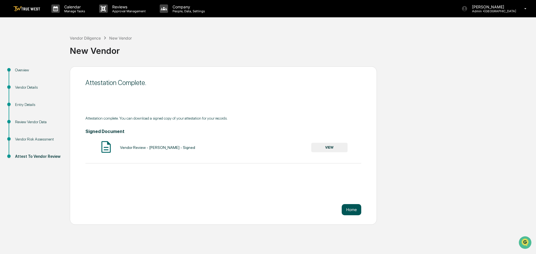
click at [350, 209] on button "Home" at bounding box center [351, 209] width 20 height 11
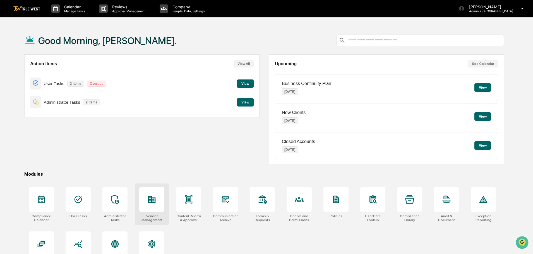
click at [148, 197] on icon at bounding box center [152, 199] width 8 height 7
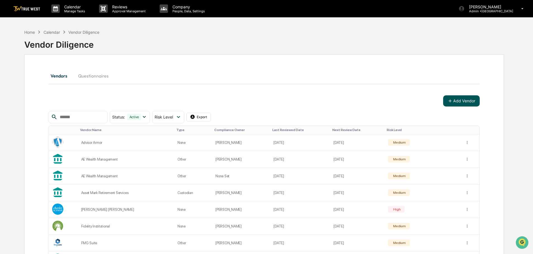
click at [461, 100] on button "Add Vendor" at bounding box center [461, 100] width 37 height 11
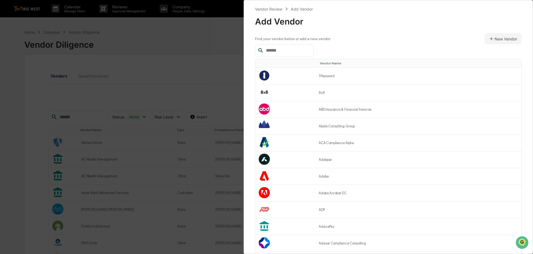
click at [269, 51] on input "text" at bounding box center [287, 50] width 47 height 7
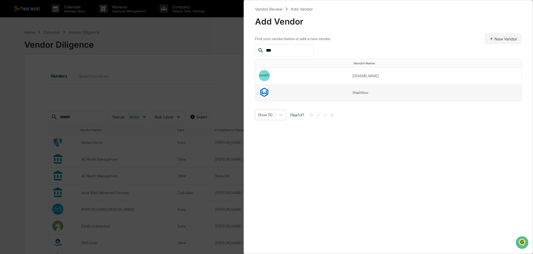
type input "***"
click at [371, 93] on td "Wealthbox" at bounding box center [435, 93] width 172 height 16
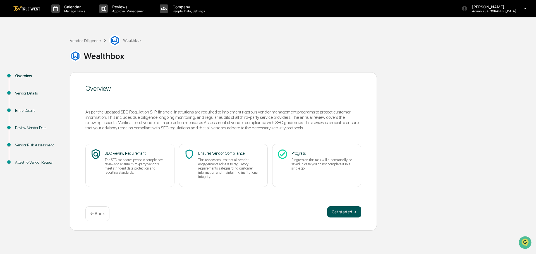
click at [339, 211] on button "Get started ➔" at bounding box center [344, 211] width 34 height 11
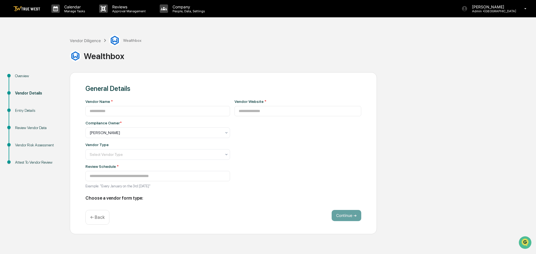
type input "*********"
type input "**********"
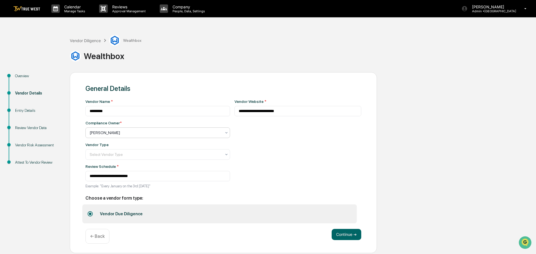
click at [118, 133] on div at bounding box center [156, 133] width 132 height 6
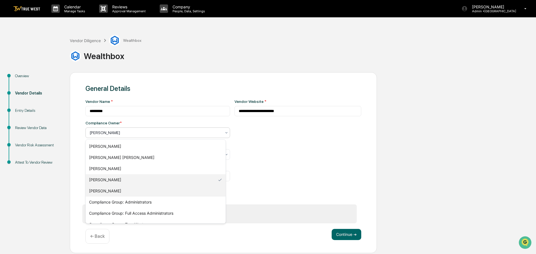
click at [100, 190] on div "[PERSON_NAME]" at bounding box center [156, 190] width 140 height 11
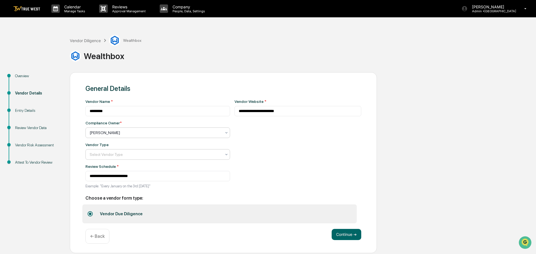
click at [109, 155] on div at bounding box center [156, 155] width 132 height 6
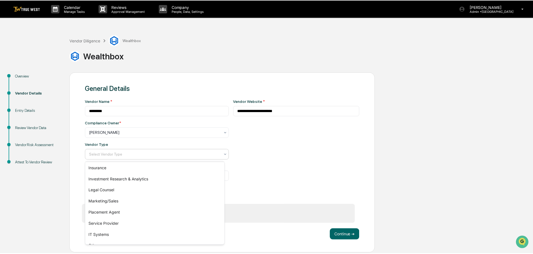
scroll to position [64, 0]
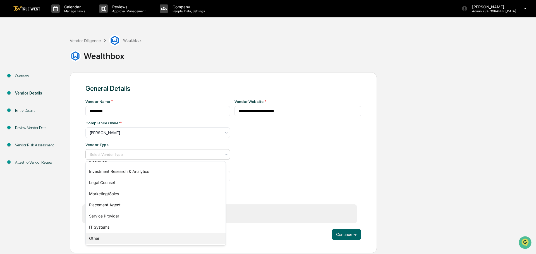
click at [99, 237] on div "Other" at bounding box center [156, 238] width 140 height 11
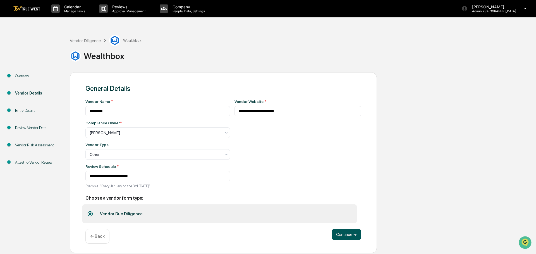
click at [348, 234] on button "Continue ➔" at bounding box center [346, 234] width 30 height 11
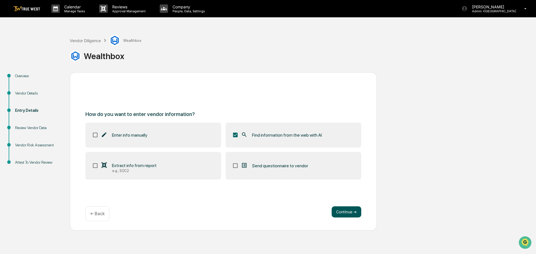
click at [349, 211] on button "Continue ➔" at bounding box center [346, 211] width 30 height 11
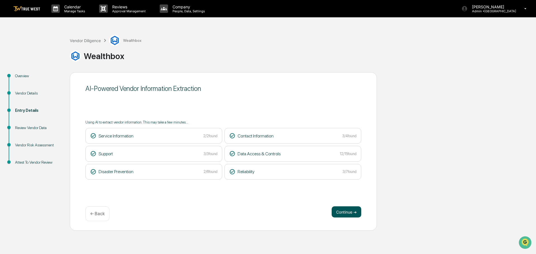
click at [338, 211] on button "Continue ➔" at bounding box center [346, 211] width 30 height 11
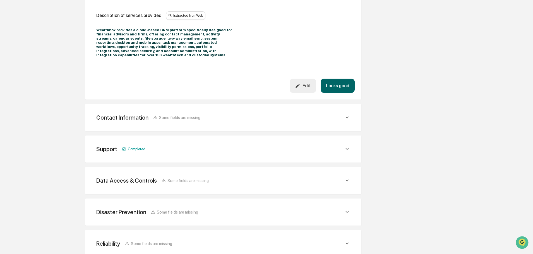
scroll to position [205, 0]
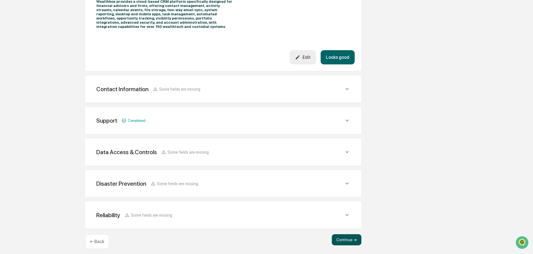
click at [343, 235] on button "Continue ➔" at bounding box center [347, 239] width 30 height 11
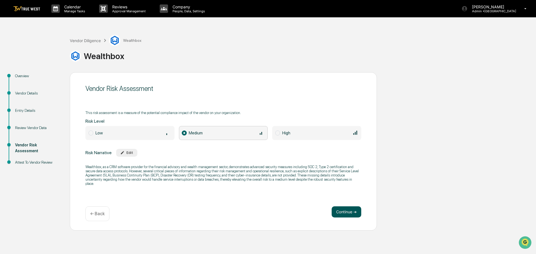
click at [341, 209] on button "Continue ➔" at bounding box center [346, 211] width 30 height 11
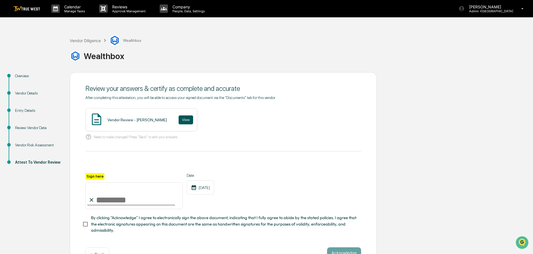
click at [181, 115] on button "View" at bounding box center [186, 119] width 15 height 9
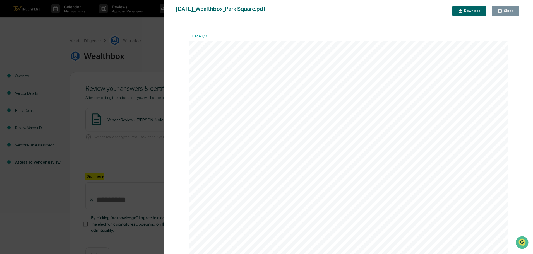
drag, startPoint x: 146, startPoint y: 45, endPoint x: 146, endPoint y: 50, distance: 5.3
click at [146, 49] on div "Version History 09/12/2025, 06:43 PM Tammy Steffen 2025-09-12_Wealthbox_Park Sq…" at bounding box center [266, 127] width 533 height 254
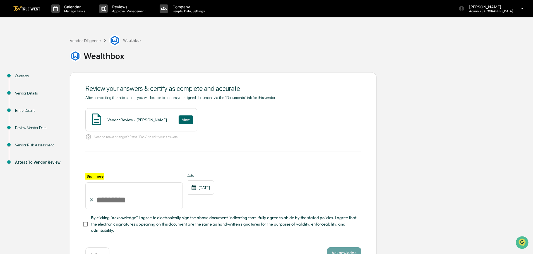
click at [115, 195] on input "Sign here" at bounding box center [133, 195] width 97 height 27
type input "**********"
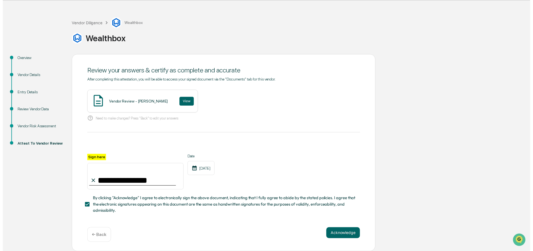
scroll to position [19, 0]
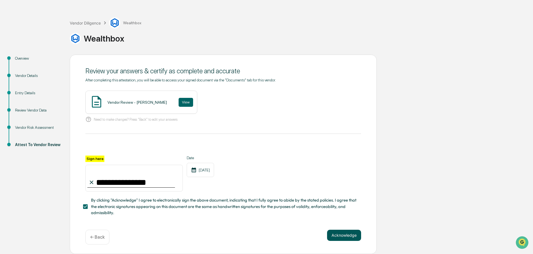
click at [349, 235] on button "Acknowledge" at bounding box center [344, 235] width 34 height 11
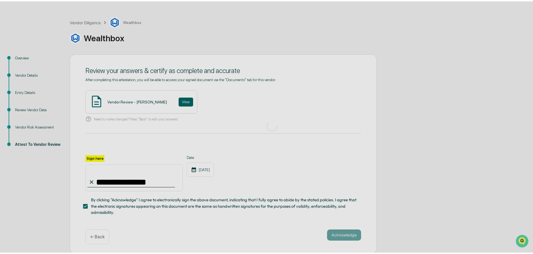
scroll to position [0, 0]
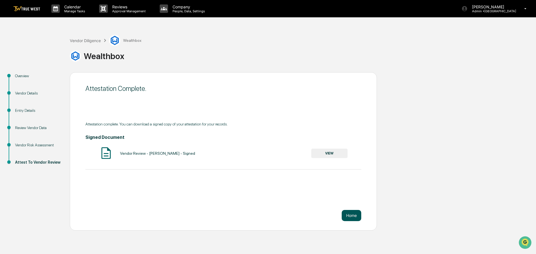
click at [352, 213] on button "Home" at bounding box center [351, 215] width 20 height 11
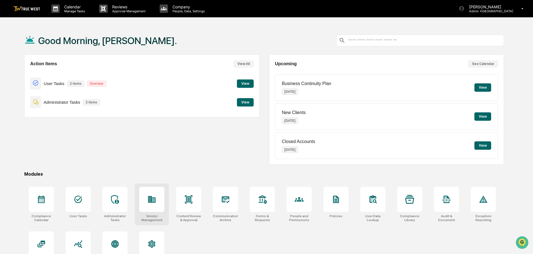
click at [154, 201] on icon at bounding box center [152, 199] width 8 height 7
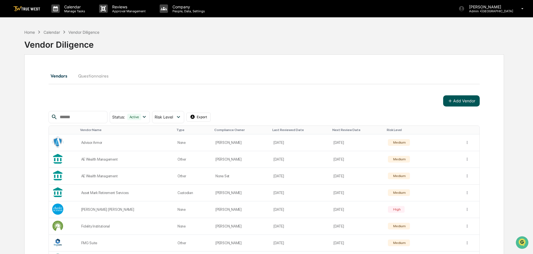
click at [470, 99] on button "Add Vendor" at bounding box center [461, 100] width 37 height 11
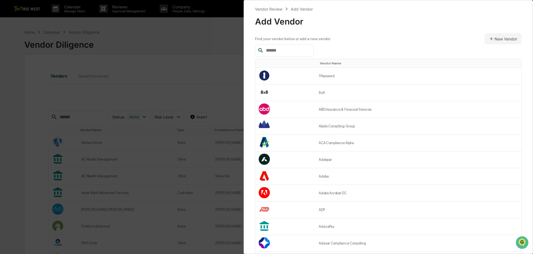
click at [267, 50] on input "text" at bounding box center [287, 50] width 47 height 7
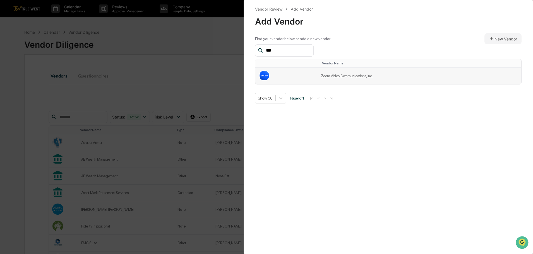
type input "***"
click at [342, 76] on td "Zoom Video Communications, Inc." at bounding box center [419, 76] width 204 height 16
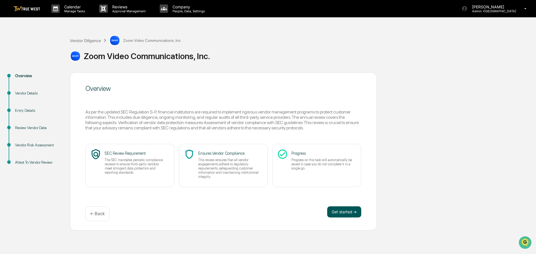
click at [343, 211] on button "Get started ➔" at bounding box center [344, 211] width 34 height 11
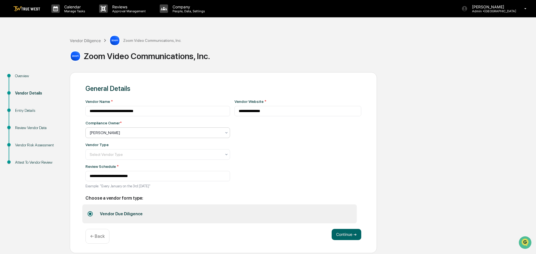
click at [114, 131] on div at bounding box center [156, 133] width 132 height 6
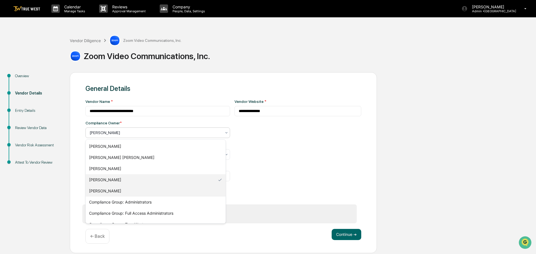
click at [98, 191] on div "[PERSON_NAME]" at bounding box center [156, 190] width 140 height 11
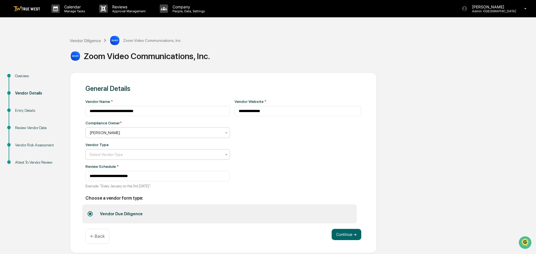
click at [112, 153] on div at bounding box center [156, 155] width 132 height 6
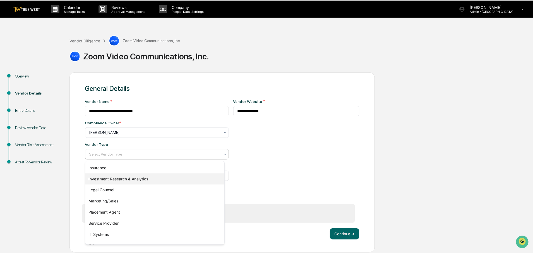
scroll to position [64, 0]
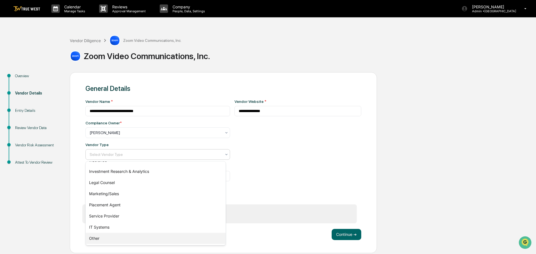
click at [98, 237] on div "Other" at bounding box center [156, 238] width 140 height 11
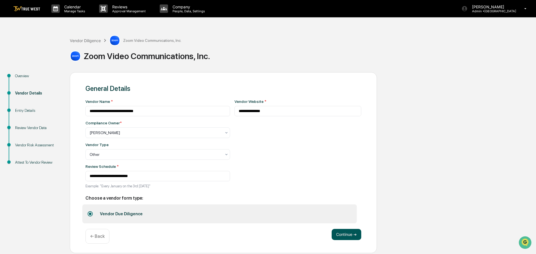
click at [341, 236] on button "Continue ➔" at bounding box center [346, 234] width 30 height 11
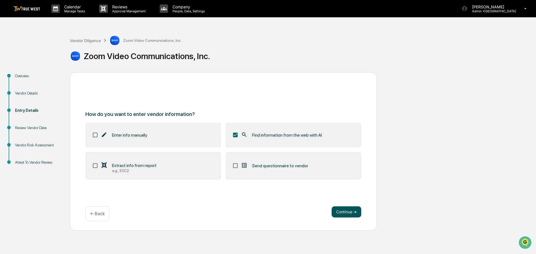
click at [346, 214] on button "Continue ➔" at bounding box center [346, 211] width 30 height 11
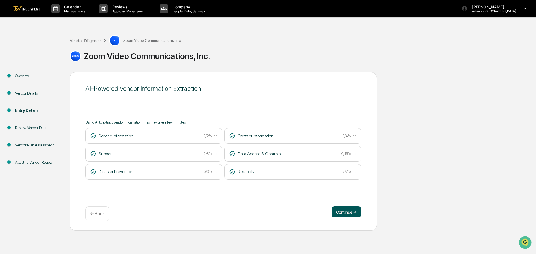
click at [348, 213] on button "Continue ➔" at bounding box center [346, 211] width 30 height 11
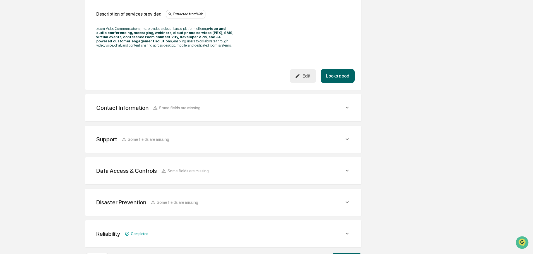
scroll to position [201, 0]
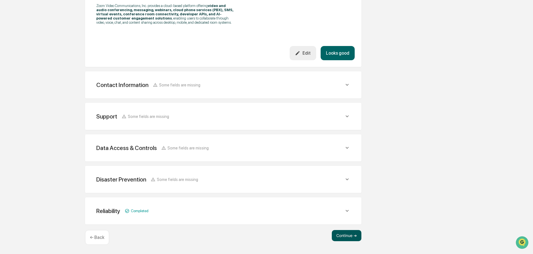
click at [344, 233] on button "Continue ➔" at bounding box center [347, 235] width 30 height 11
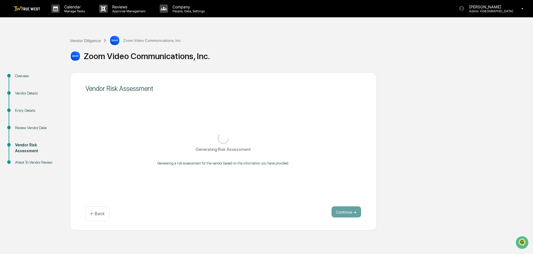
scroll to position [0, 0]
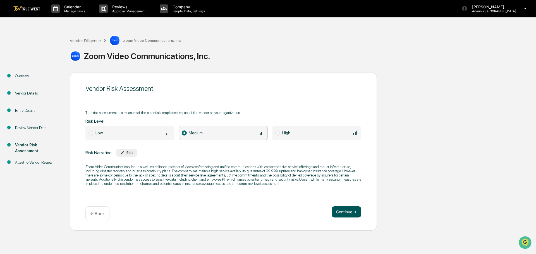
click at [346, 211] on button "Continue ➔" at bounding box center [346, 211] width 30 height 11
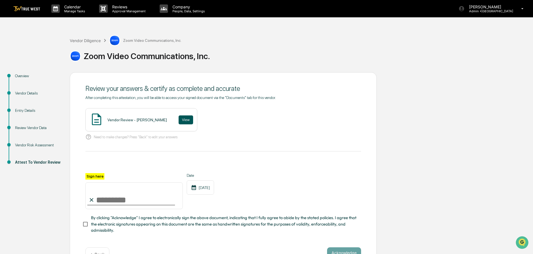
click at [179, 120] on button "View" at bounding box center [186, 119] width 15 height 9
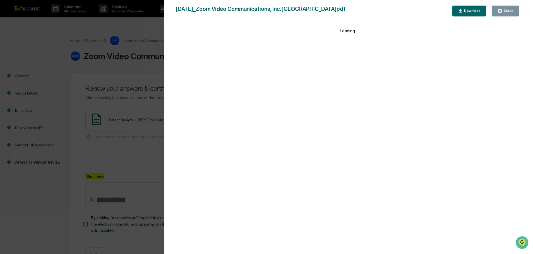
click at [139, 31] on div "Version History 09/12/2025, 06:45 PM Tammy Steffen 2025-09-12_Zoom Video Commun…" at bounding box center [266, 127] width 533 height 254
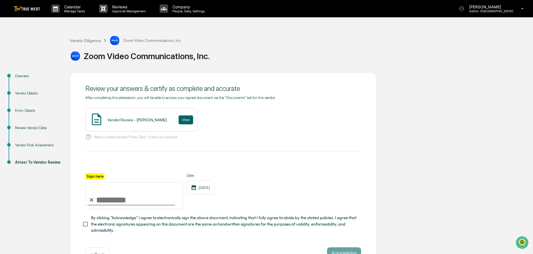
click at [126, 197] on input "Sign here" at bounding box center [133, 195] width 97 height 27
type input "**********"
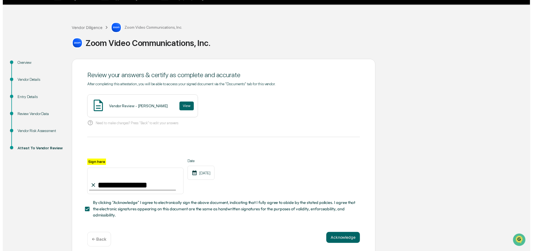
scroll to position [19, 0]
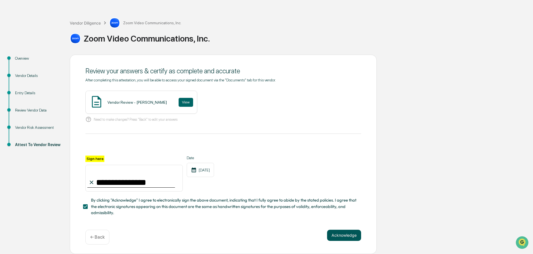
click at [345, 235] on button "Acknowledge" at bounding box center [344, 235] width 34 height 11
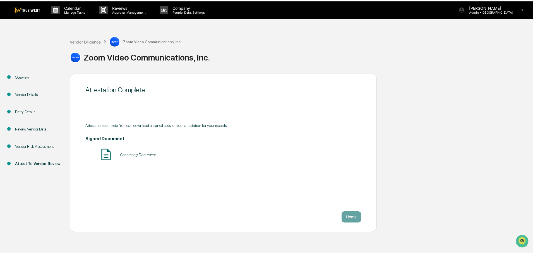
scroll to position [0, 0]
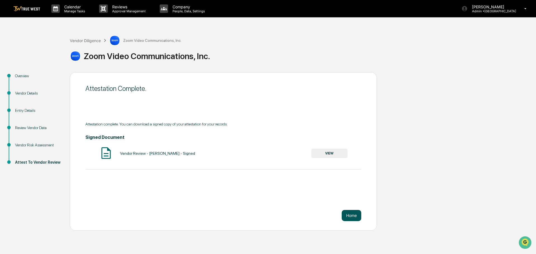
click at [353, 214] on button "Home" at bounding box center [351, 215] width 20 height 11
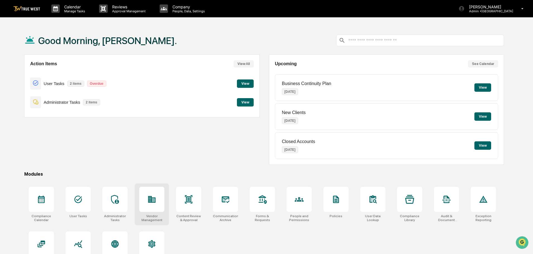
click at [151, 202] on icon at bounding box center [151, 199] width 9 height 9
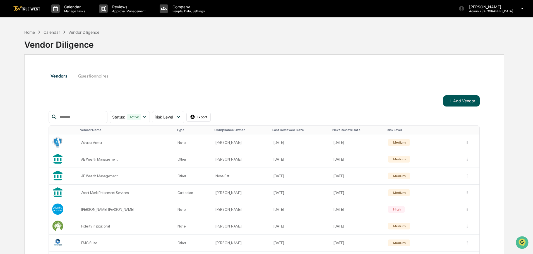
click at [461, 101] on button "Add Vendor" at bounding box center [461, 100] width 37 height 11
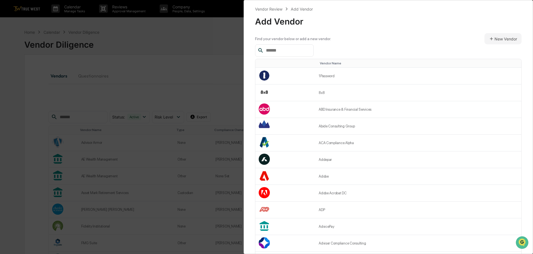
drag, startPoint x: 273, startPoint y: 50, endPoint x: 270, endPoint y: 51, distance: 2.9
click at [272, 50] on input "text" at bounding box center [287, 50] width 47 height 7
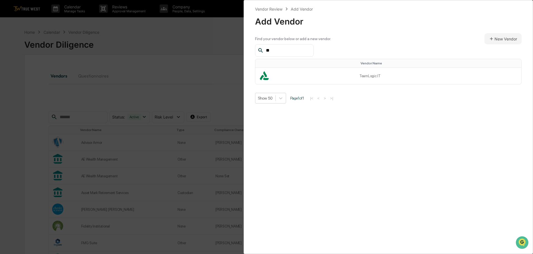
type input "*"
type input "*****"
click at [367, 76] on td "Microsoft" at bounding box center [438, 76] width 165 height 16
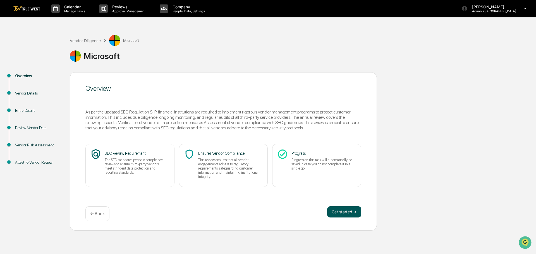
click at [350, 216] on button "Get started ➔" at bounding box center [344, 211] width 34 height 11
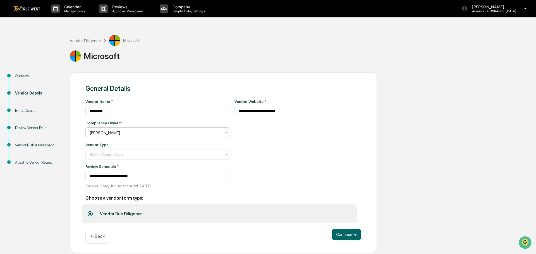
click at [105, 132] on div at bounding box center [156, 133] width 132 height 6
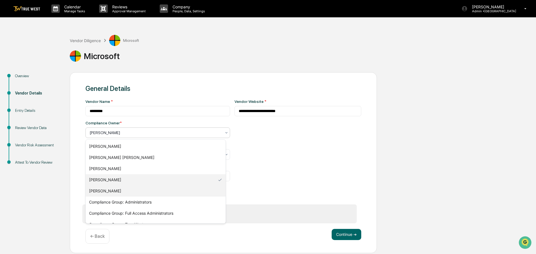
click at [95, 191] on div "[PERSON_NAME]" at bounding box center [156, 190] width 140 height 11
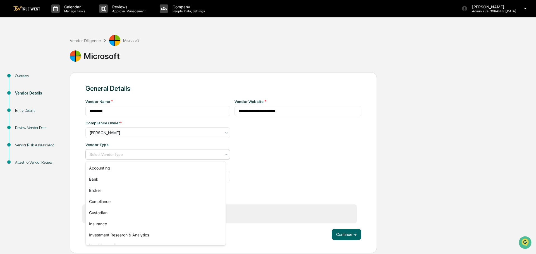
click at [121, 154] on div at bounding box center [156, 155] width 132 height 6
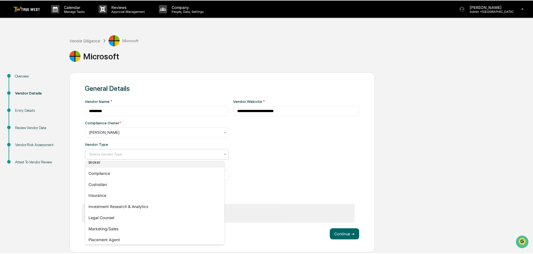
scroll to position [64, 0]
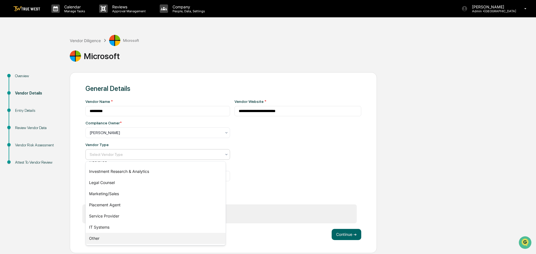
click at [97, 237] on div "Other" at bounding box center [156, 238] width 140 height 11
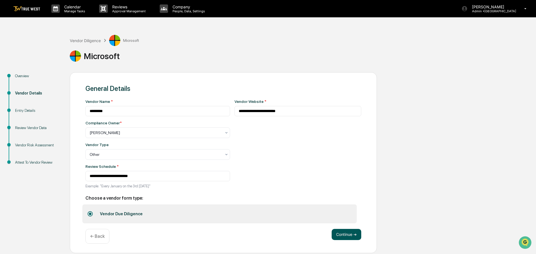
click at [348, 236] on button "Continue ➔" at bounding box center [346, 234] width 30 height 11
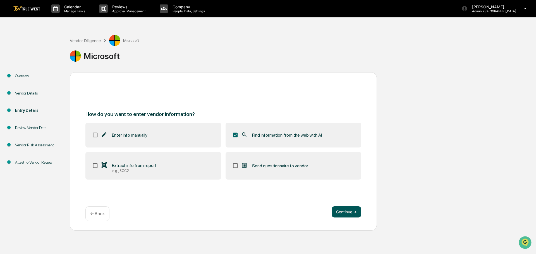
click at [343, 210] on button "Continue ➔" at bounding box center [346, 211] width 30 height 11
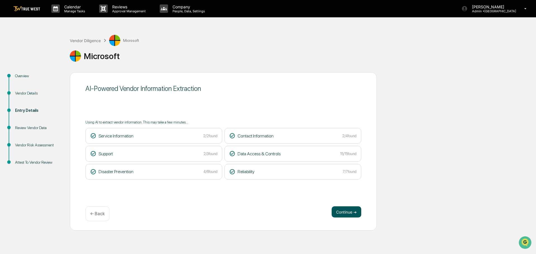
click at [347, 211] on button "Continue ➔" at bounding box center [346, 211] width 30 height 11
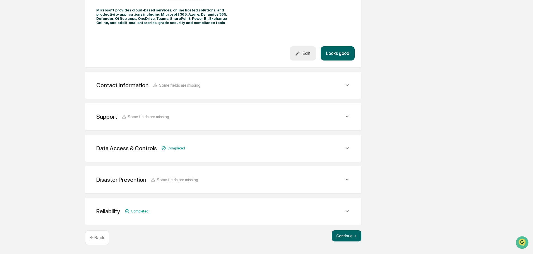
scroll to position [196, 0]
click at [347, 236] on button "Continue ➔" at bounding box center [347, 235] width 30 height 11
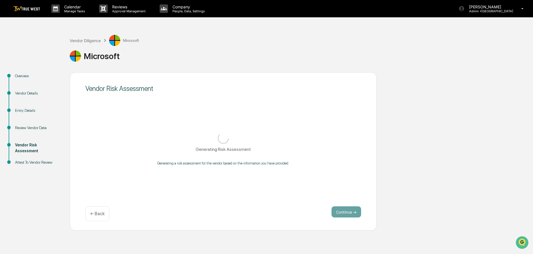
scroll to position [0, 0]
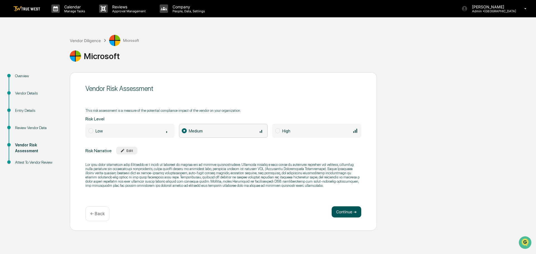
click at [342, 209] on button "Continue ➔" at bounding box center [346, 211] width 30 height 11
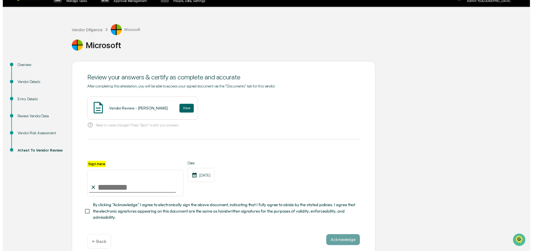
scroll to position [19, 0]
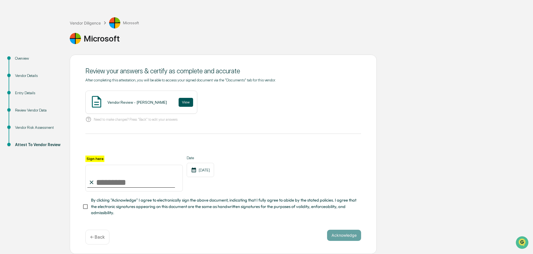
click at [179, 99] on button "View" at bounding box center [186, 102] width 15 height 9
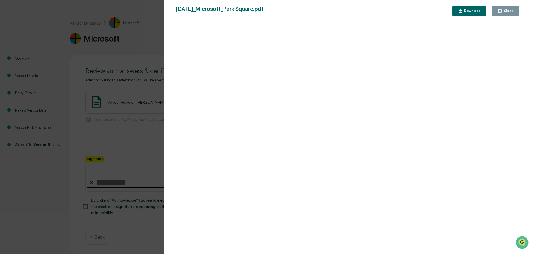
click at [139, 35] on div "Version History [DATE] 06:48 PM [PERSON_NAME] [DATE]_Microsoft_Park Square.pdf …" at bounding box center [266, 127] width 533 height 254
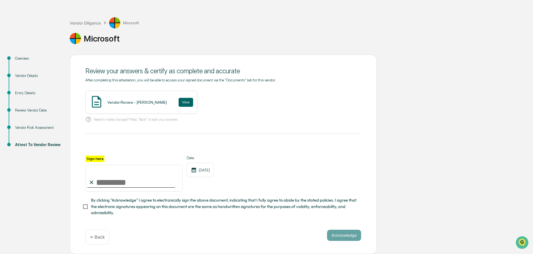
click at [117, 182] on input "Sign here" at bounding box center [133, 178] width 97 height 27
type input "**********"
click at [336, 233] on button "Acknowledge" at bounding box center [344, 235] width 34 height 11
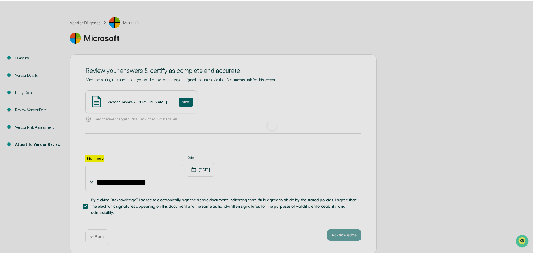
scroll to position [0, 0]
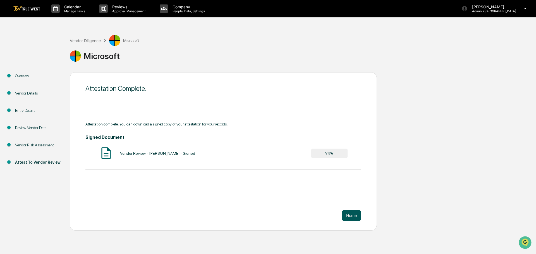
click at [351, 217] on button "Home" at bounding box center [351, 215] width 20 height 11
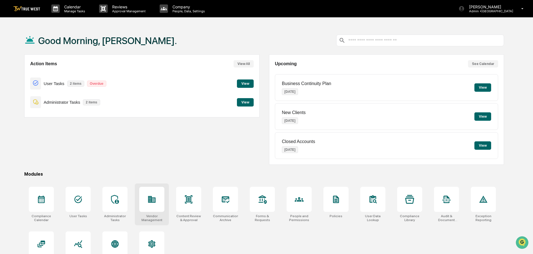
click at [153, 197] on icon at bounding box center [151, 199] width 9 height 9
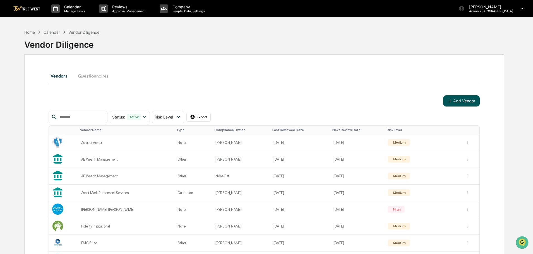
click at [463, 102] on button "Add Vendor" at bounding box center [461, 100] width 37 height 11
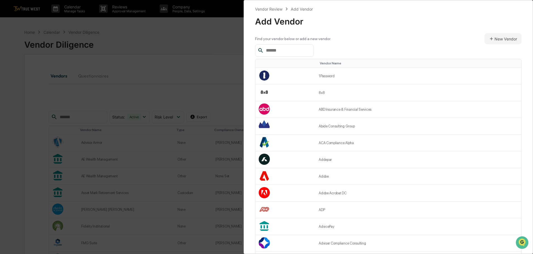
drag, startPoint x: 282, startPoint y: 50, endPoint x: 279, endPoint y: 52, distance: 3.2
click at [281, 51] on input "text" at bounding box center [287, 50] width 47 height 7
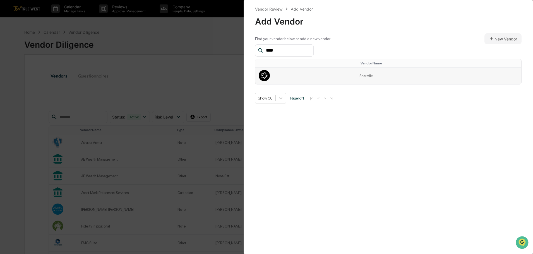
type input "****"
click at [372, 75] on td "Sharefile" at bounding box center [438, 76] width 165 height 16
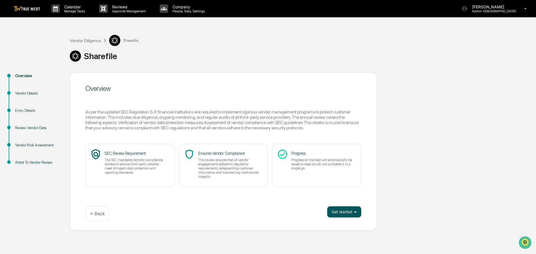
click at [343, 215] on button "Get started ➔" at bounding box center [344, 211] width 34 height 11
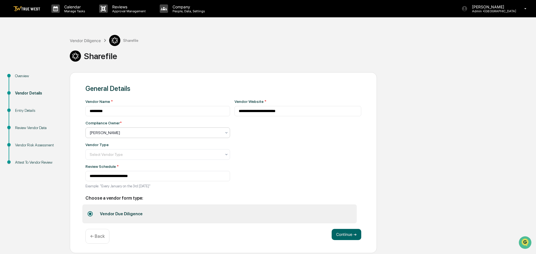
click at [118, 133] on div at bounding box center [156, 133] width 132 height 6
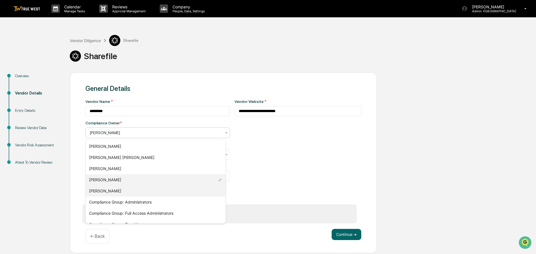
click at [102, 191] on div "[PERSON_NAME]" at bounding box center [156, 190] width 140 height 11
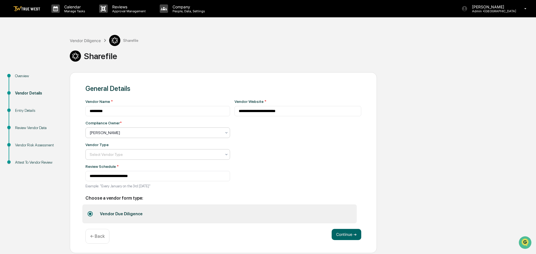
click at [111, 154] on div at bounding box center [156, 155] width 132 height 6
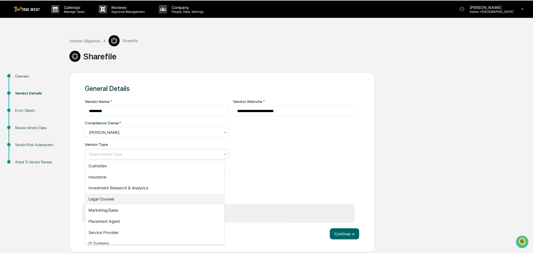
scroll to position [64, 0]
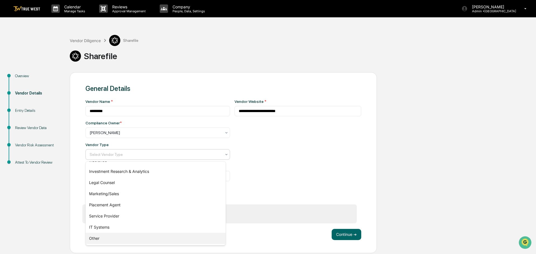
click at [103, 235] on div "Other" at bounding box center [156, 238] width 140 height 11
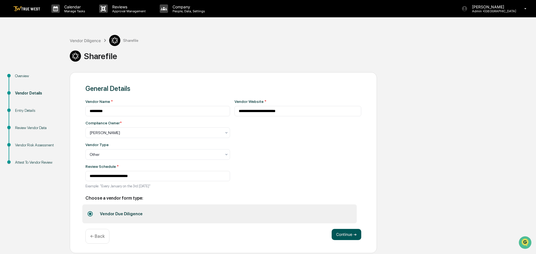
click at [348, 233] on button "Continue ➔" at bounding box center [346, 234] width 30 height 11
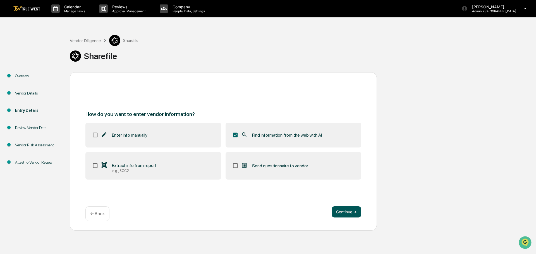
click at [344, 211] on button "Continue ➔" at bounding box center [346, 211] width 30 height 11
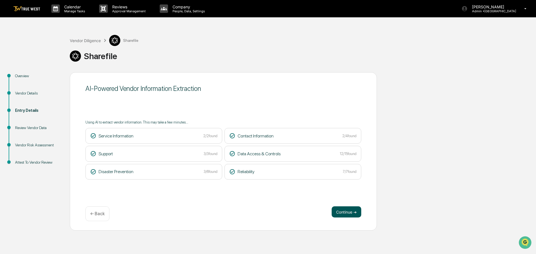
click at [350, 212] on button "Continue ➔" at bounding box center [346, 211] width 30 height 11
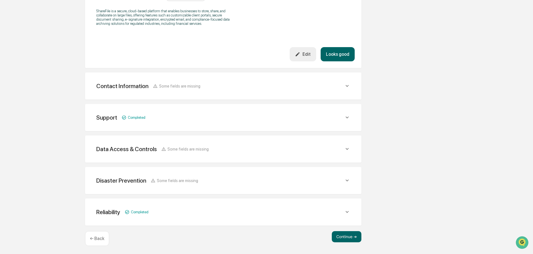
scroll to position [201, 0]
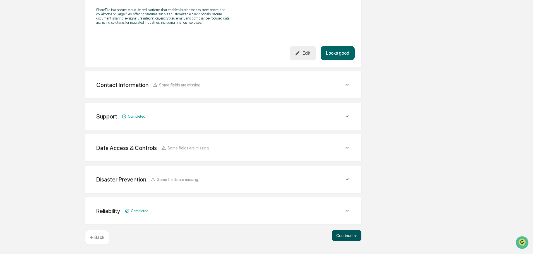
click at [345, 235] on button "Continue ➔" at bounding box center [347, 235] width 30 height 11
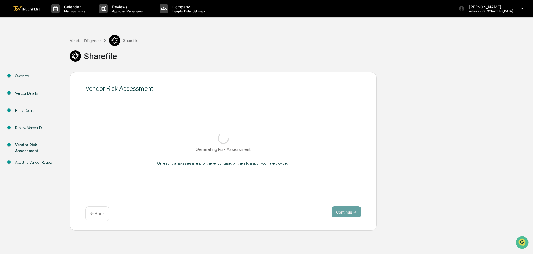
scroll to position [0, 0]
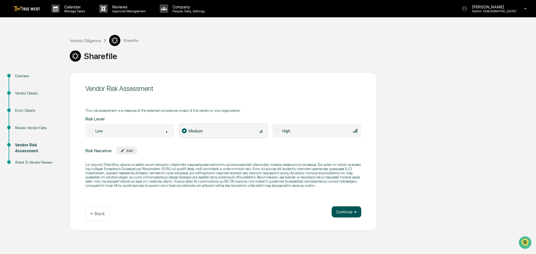
click at [341, 211] on button "Continue ➔" at bounding box center [346, 211] width 30 height 11
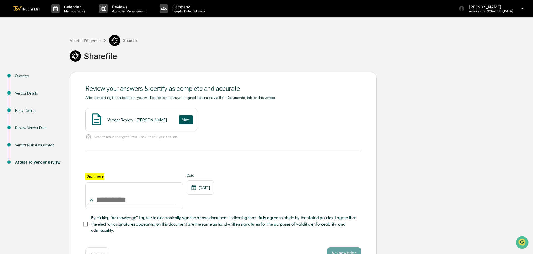
click at [179, 120] on button "View" at bounding box center [186, 119] width 15 height 9
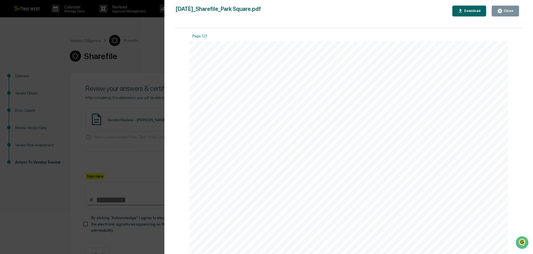
click at [127, 165] on div "Version History 09/12/2025, 06:50 PM Tammy Steffen 2025-09-12_Sharefile_Park Sq…" at bounding box center [266, 127] width 533 height 254
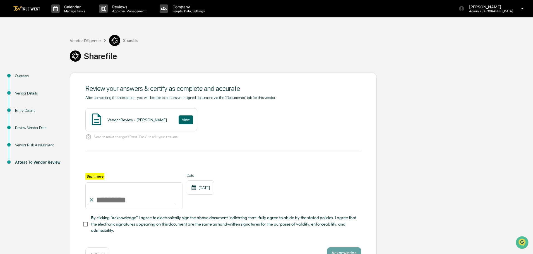
click at [125, 199] on input "Sign here" at bounding box center [133, 195] width 97 height 27
type input "**********"
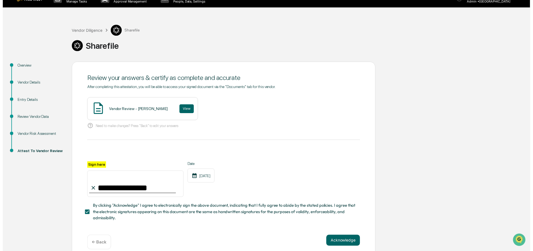
scroll to position [19, 0]
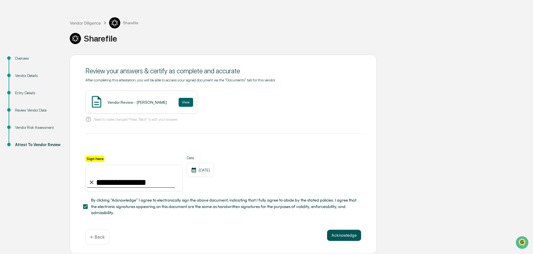
click at [343, 236] on button "Acknowledge" at bounding box center [344, 235] width 34 height 11
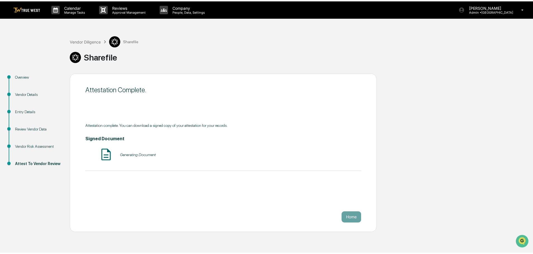
scroll to position [0, 0]
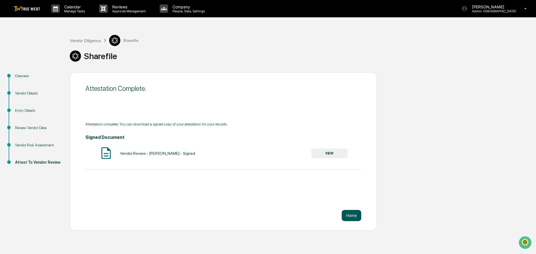
click at [351, 213] on button "Home" at bounding box center [351, 215] width 20 height 11
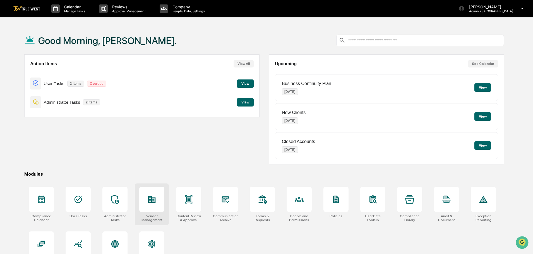
click at [149, 203] on icon at bounding box center [151, 199] width 9 height 9
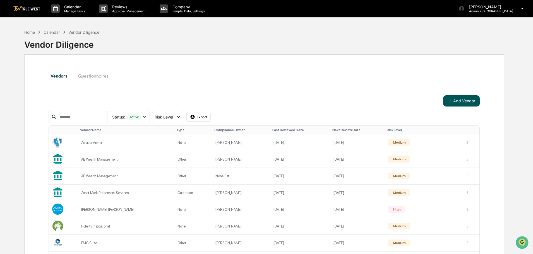
click at [462, 102] on button "Add Vendor" at bounding box center [461, 100] width 37 height 11
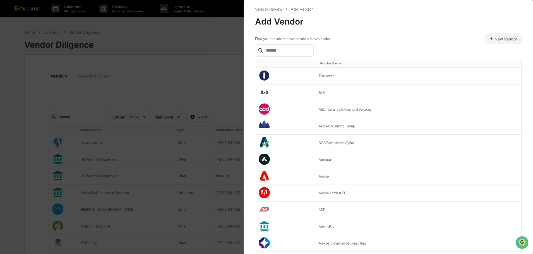
click at [283, 52] on input "text" at bounding box center [287, 50] width 47 height 7
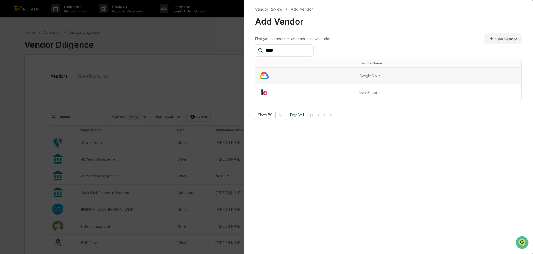
type input "****"
click at [372, 76] on td "Google Cloud" at bounding box center [438, 76] width 165 height 17
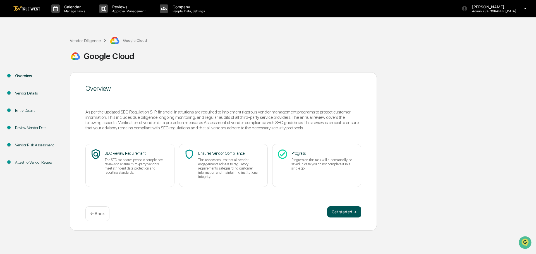
click at [335, 210] on button "Get started ➔" at bounding box center [344, 211] width 34 height 11
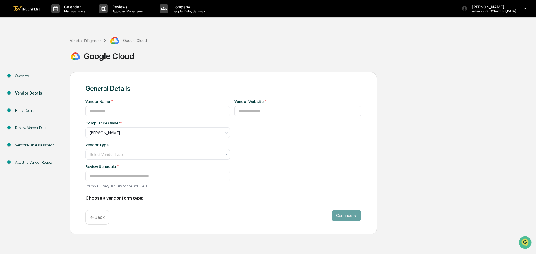
type input "**********"
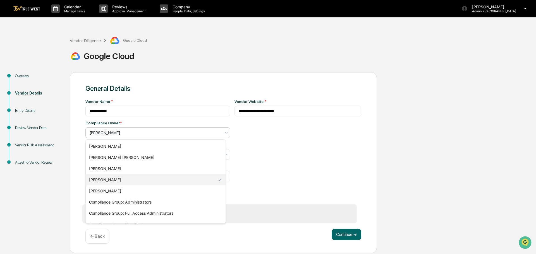
click at [112, 131] on div at bounding box center [156, 133] width 132 height 6
click at [102, 190] on div "[PERSON_NAME]" at bounding box center [156, 190] width 140 height 11
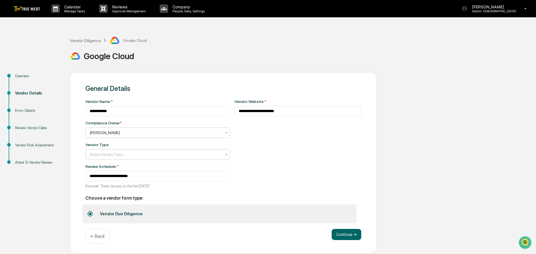
click at [111, 154] on div at bounding box center [156, 155] width 132 height 6
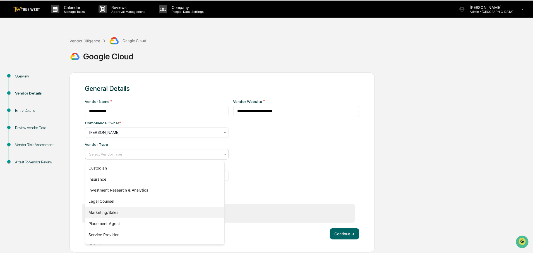
scroll to position [64, 0]
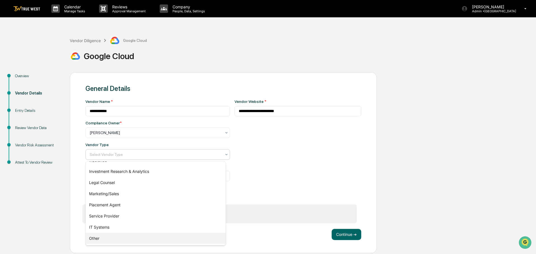
click at [101, 236] on div "Other" at bounding box center [156, 238] width 140 height 11
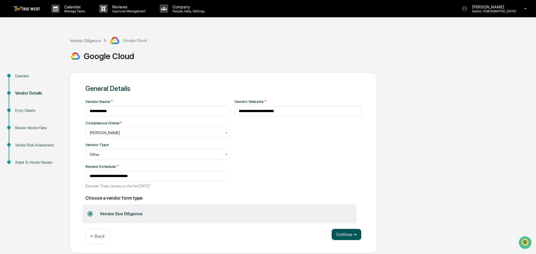
click at [348, 233] on button "Continue ➔" at bounding box center [346, 234] width 30 height 11
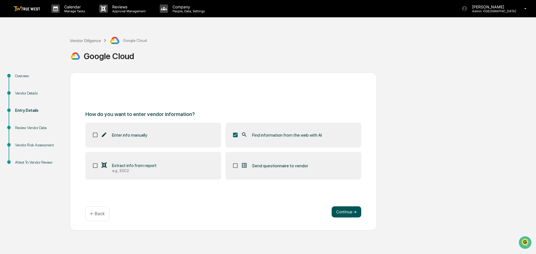
click at [349, 212] on button "Continue ➔" at bounding box center [346, 211] width 30 height 11
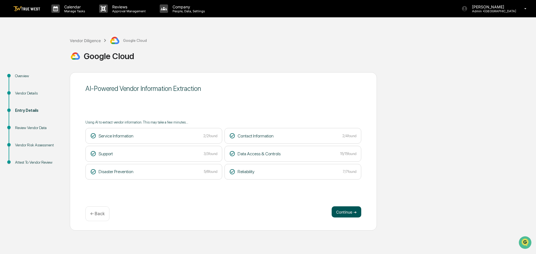
click at [346, 214] on button "Continue ➔" at bounding box center [346, 211] width 30 height 11
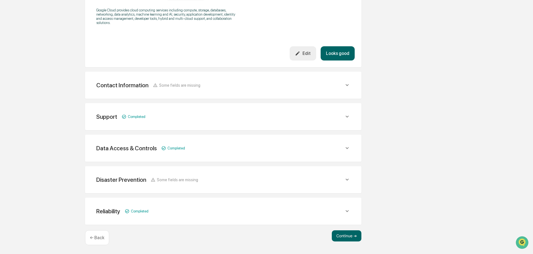
scroll to position [192, 0]
click at [349, 233] on button "Continue ➔" at bounding box center [347, 235] width 30 height 11
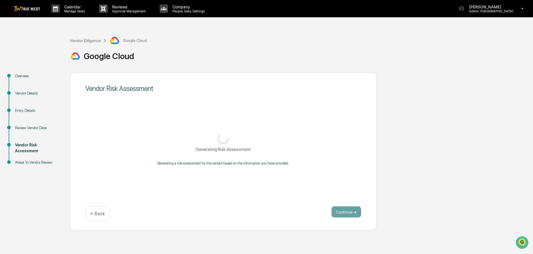
scroll to position [0, 0]
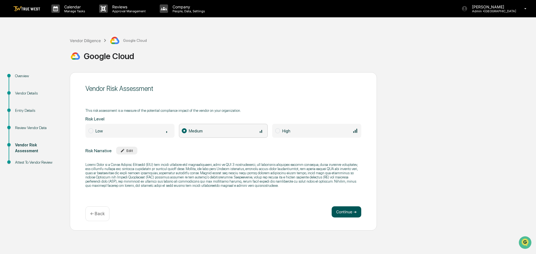
click at [344, 212] on button "Continue ➔" at bounding box center [346, 211] width 30 height 11
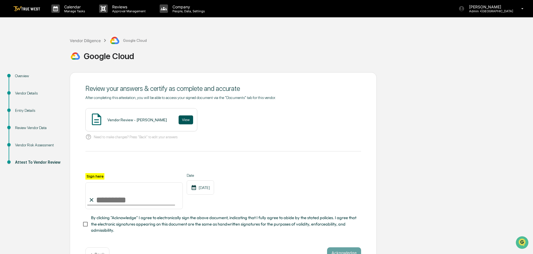
click at [179, 120] on button "View" at bounding box center [186, 119] width 15 height 9
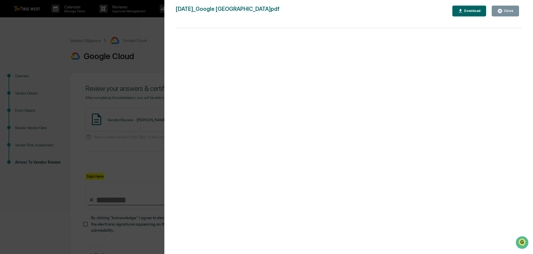
click at [149, 42] on div "Version History [DATE] 06:51 PM [PERSON_NAME] [DATE]_Google [GEOGRAPHIC_DATA]pd…" at bounding box center [266, 127] width 533 height 254
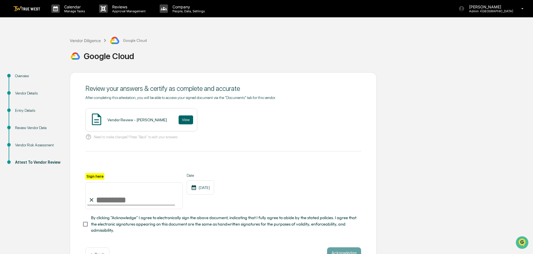
click at [122, 195] on input "Sign here" at bounding box center [133, 195] width 97 height 27
type input "**********"
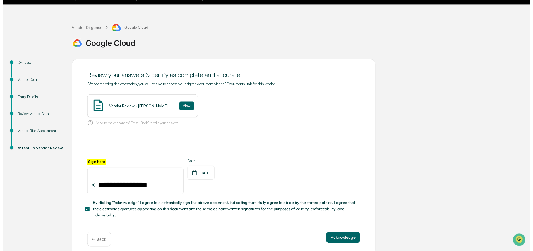
scroll to position [19, 0]
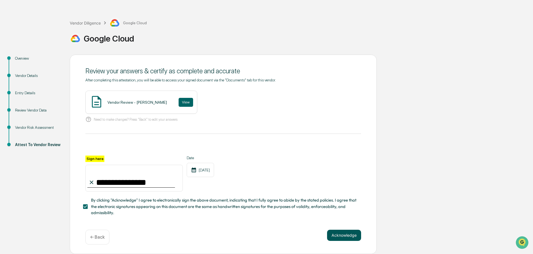
click at [343, 235] on button "Acknowledge" at bounding box center [344, 235] width 34 height 11
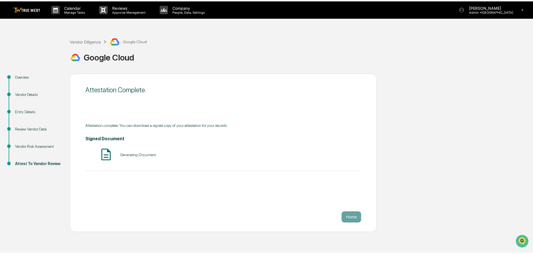
scroll to position [0, 0]
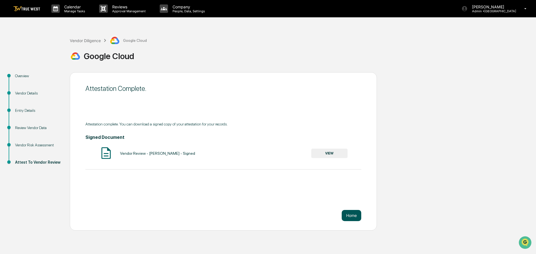
click at [351, 217] on button "Home" at bounding box center [351, 215] width 20 height 11
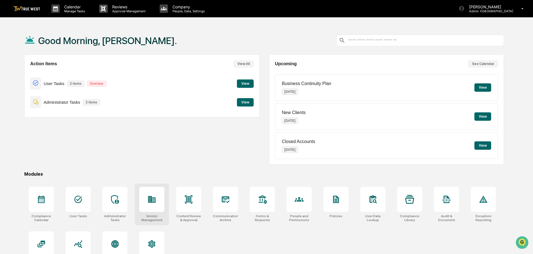
click at [150, 200] on icon at bounding box center [152, 199] width 8 height 7
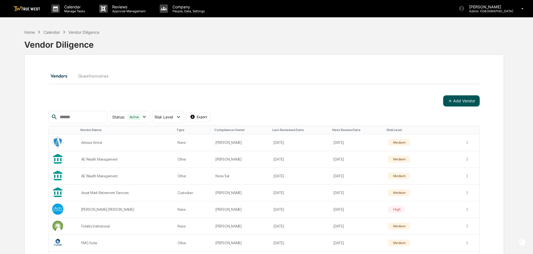
click at [461, 99] on button "Add Vendor" at bounding box center [461, 100] width 37 height 11
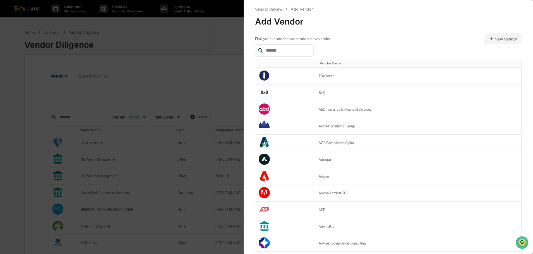
click at [279, 48] on input "text" at bounding box center [287, 50] width 47 height 7
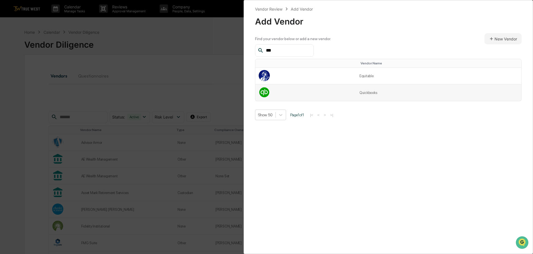
type input "***"
click at [368, 96] on td "Quickbooks" at bounding box center [438, 93] width 165 height 16
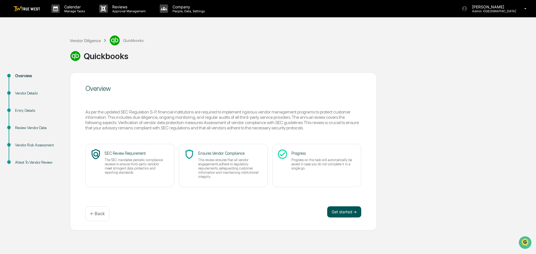
click at [341, 212] on button "Get started ➔" at bounding box center [344, 211] width 34 height 11
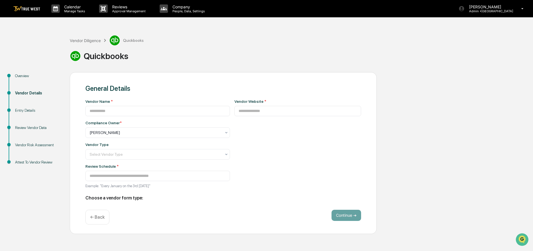
type input "**********"
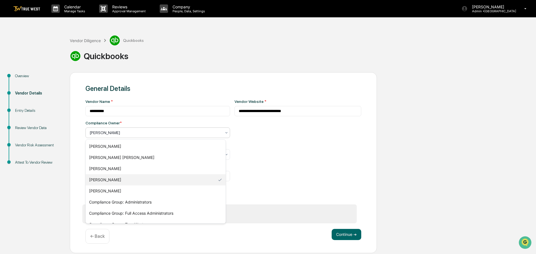
click at [110, 131] on div at bounding box center [156, 133] width 132 height 6
click at [99, 190] on div "[PERSON_NAME]" at bounding box center [156, 190] width 140 height 11
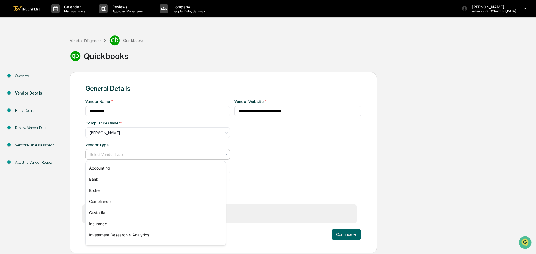
click at [106, 153] on div at bounding box center [156, 155] width 132 height 6
click at [98, 167] on div "Accounting" at bounding box center [156, 168] width 140 height 11
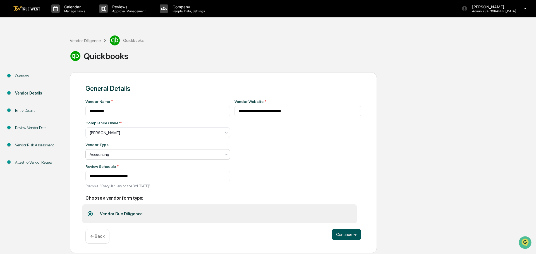
click at [348, 234] on button "Continue ➔" at bounding box center [346, 234] width 30 height 11
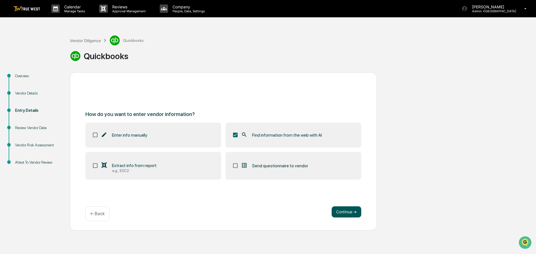
click at [340, 211] on button "Continue ➔" at bounding box center [346, 211] width 30 height 11
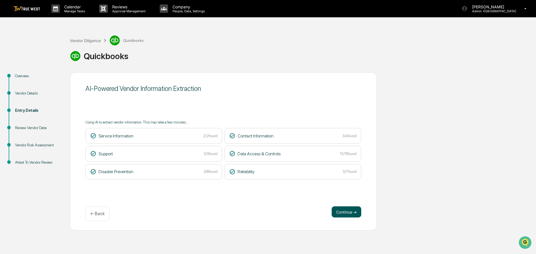
click at [343, 211] on button "Continue ➔" at bounding box center [346, 211] width 30 height 11
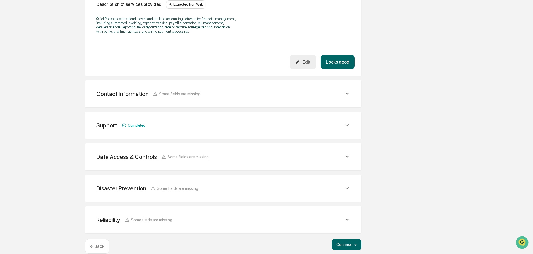
scroll to position [192, 0]
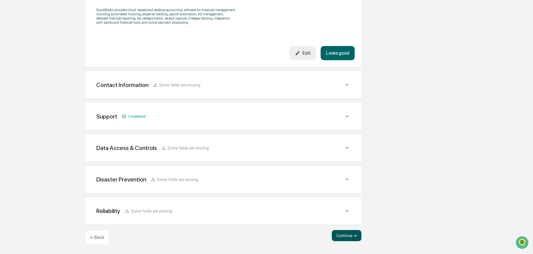
click at [347, 233] on button "Continue ➔" at bounding box center [347, 235] width 30 height 11
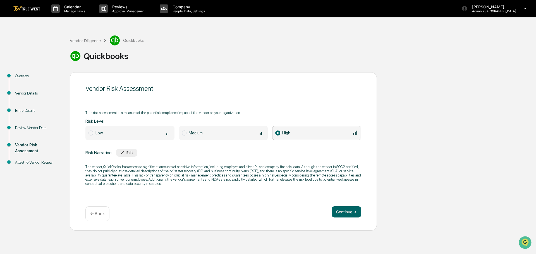
drag, startPoint x: 346, startPoint y: 212, endPoint x: 236, endPoint y: 135, distance: 134.7
click at [240, 136] on div "Vendor Risk Assessment This risk assessment is a measure of the potential compl…" at bounding box center [223, 151] width 307 height 158
click at [184, 133] on span at bounding box center [184, 133] width 5 height 5
click at [346, 212] on button "Continue ➔" at bounding box center [346, 211] width 30 height 11
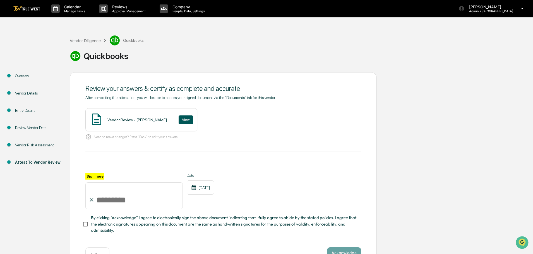
click at [179, 120] on button "View" at bounding box center [186, 119] width 15 height 9
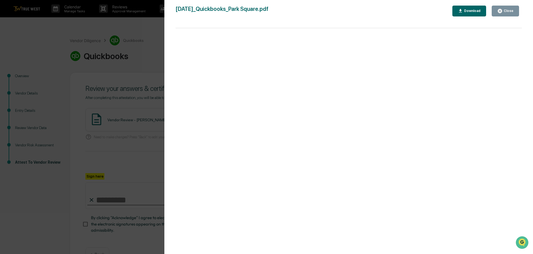
click at [133, 42] on div "Version History 09/12/2025, 06:54 PM Tammy Steffen 2025-09-12_Quickbooks_Park S…" at bounding box center [266, 127] width 533 height 254
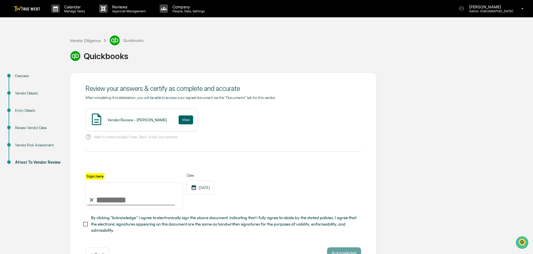
click at [100, 200] on input "Sign here" at bounding box center [133, 195] width 97 height 27
type input "**********"
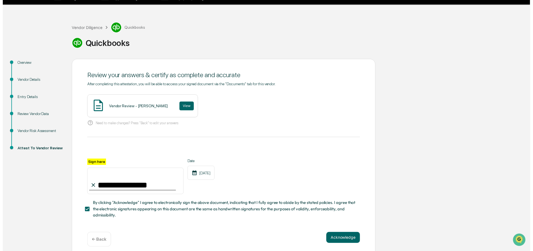
scroll to position [19, 0]
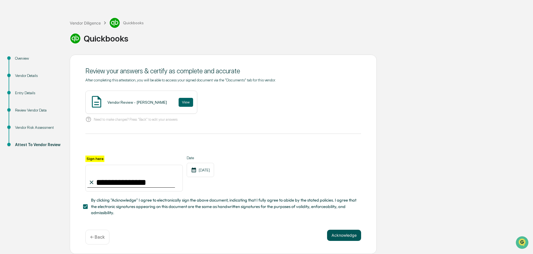
click at [337, 235] on button "Acknowledge" at bounding box center [344, 235] width 34 height 11
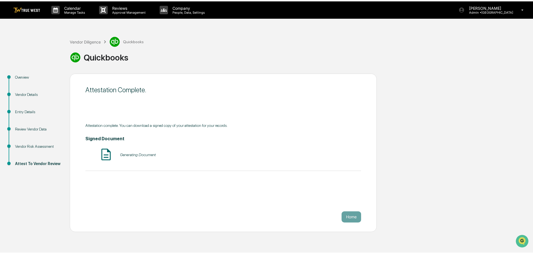
scroll to position [0, 0]
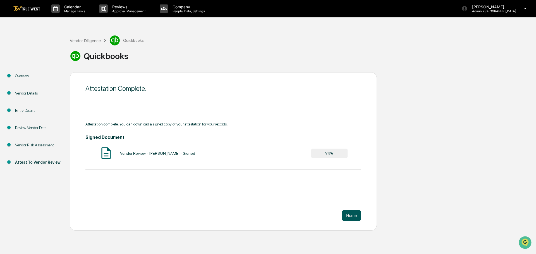
click at [351, 217] on button "Home" at bounding box center [351, 215] width 20 height 11
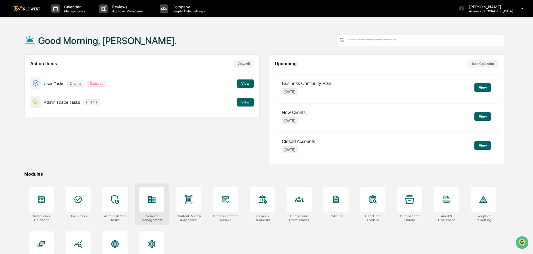
click at [153, 196] on icon at bounding box center [151, 199] width 9 height 9
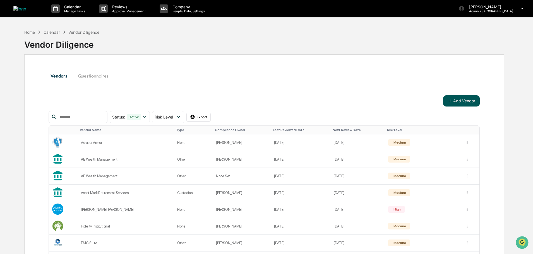
click at [461, 100] on button "Add Vendor" at bounding box center [461, 100] width 37 height 11
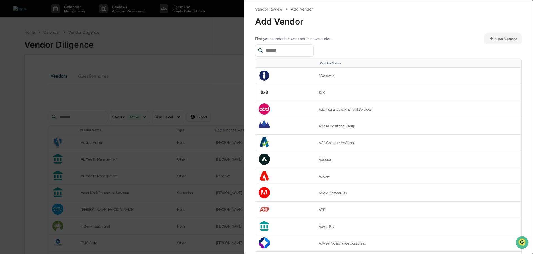
click at [279, 51] on input "text" at bounding box center [287, 50] width 47 height 7
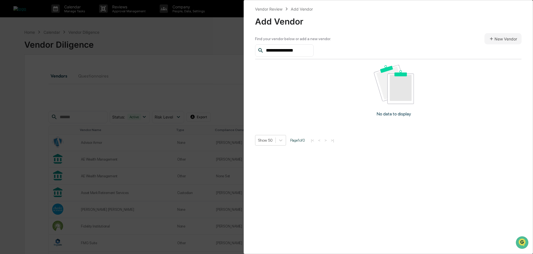
type input "**********"
click at [497, 39] on button "New Vendor" at bounding box center [502, 38] width 37 height 11
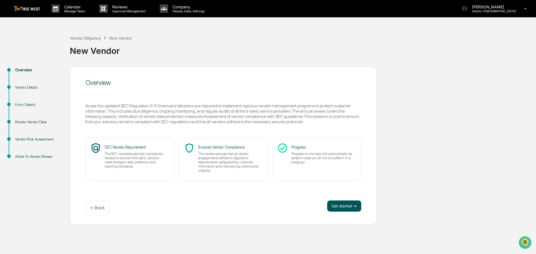
click at [336, 204] on button "Get started ➔" at bounding box center [344, 206] width 34 height 11
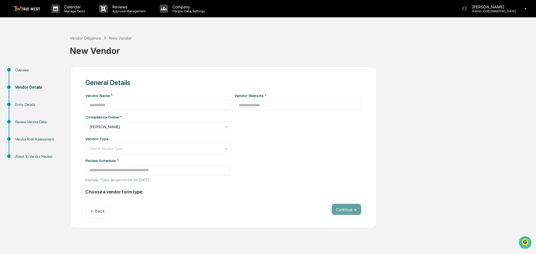
type input "**********"
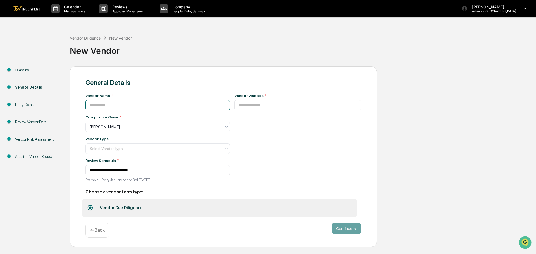
click at [113, 105] on input at bounding box center [157, 105] width 144 height 10
type input "**********"
click at [237, 106] on input at bounding box center [297, 105] width 127 height 10
type input "**********"
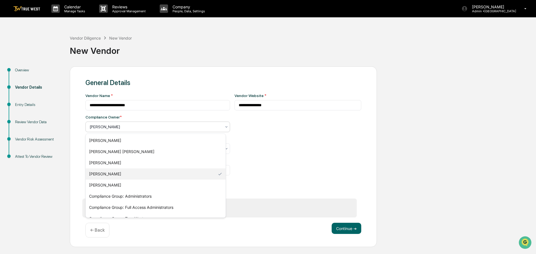
click at [124, 124] on div at bounding box center [156, 127] width 132 height 6
click at [101, 187] on div "[PERSON_NAME]" at bounding box center [156, 185] width 140 height 11
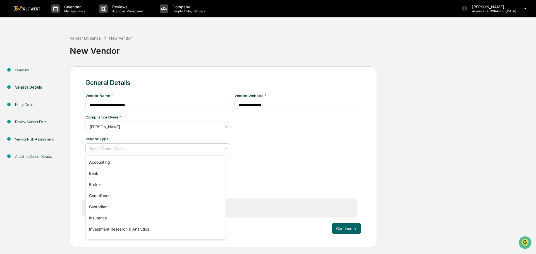
click at [100, 148] on div at bounding box center [156, 149] width 132 height 6
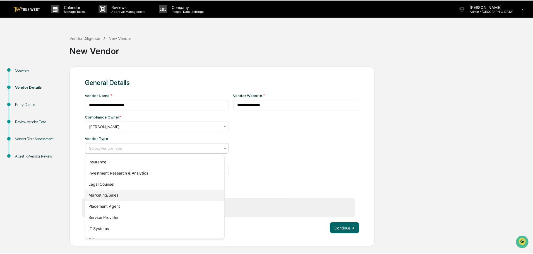
scroll to position [64, 0]
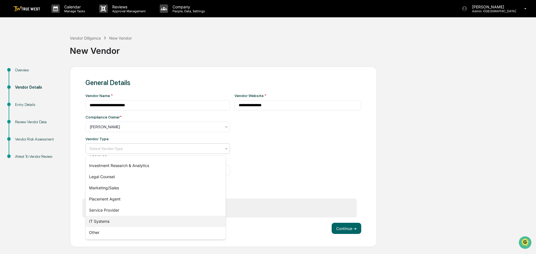
click at [103, 219] on div "IT Systems" at bounding box center [156, 221] width 140 height 11
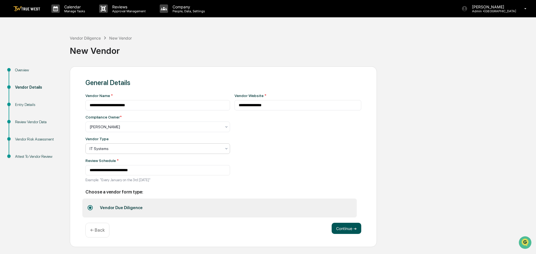
click at [344, 230] on button "Continue ➔" at bounding box center [346, 228] width 30 height 11
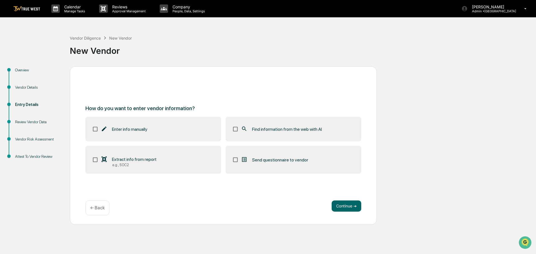
click at [231, 129] on label "Find information from the web with AI" at bounding box center [293, 129] width 136 height 25
click at [351, 207] on button "Continue ➔" at bounding box center [346, 206] width 30 height 11
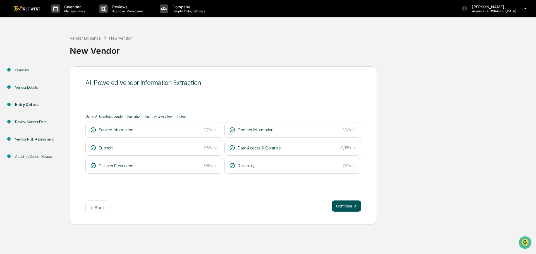
click at [344, 205] on button "Continue ➔" at bounding box center [346, 206] width 30 height 11
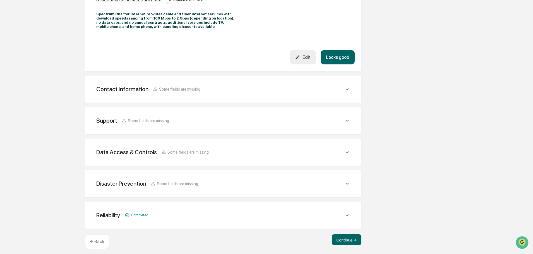
scroll to position [186, 0]
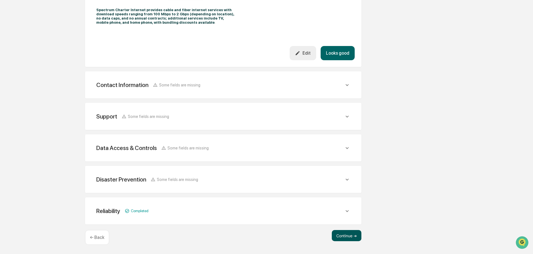
click at [349, 233] on button "Continue ➔" at bounding box center [347, 235] width 30 height 11
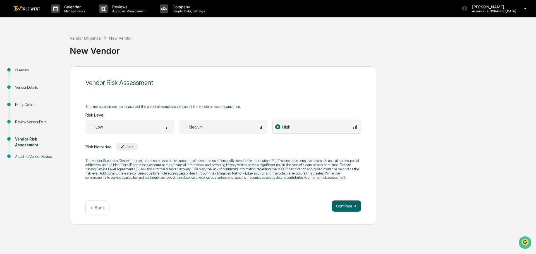
click at [185, 127] on span at bounding box center [184, 126] width 5 height 5
click at [341, 206] on button "Continue ➔" at bounding box center [346, 206] width 30 height 11
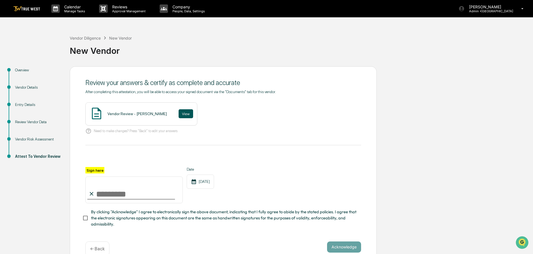
click at [179, 112] on button "View" at bounding box center [186, 113] width 15 height 9
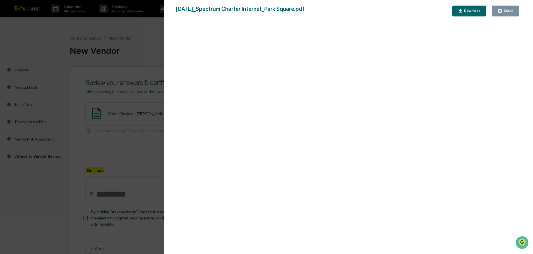
click at [151, 35] on div "Version History 09/12/2025, 06:56 PM Tammy Steffen 2025-09-12_Spectrum Charter …" at bounding box center [266, 127] width 533 height 254
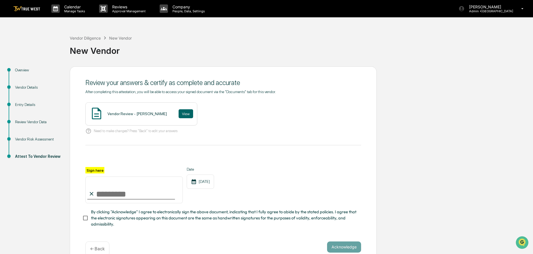
click at [135, 194] on input "Sign here" at bounding box center [133, 190] width 97 height 27
type input "**********"
click at [343, 249] on button "Acknowledge" at bounding box center [344, 247] width 34 height 11
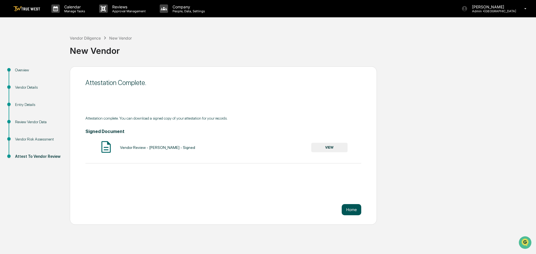
click at [349, 209] on button "Home" at bounding box center [351, 209] width 20 height 11
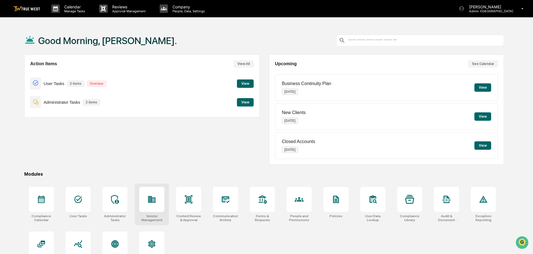
click at [153, 203] on icon at bounding box center [152, 199] width 8 height 7
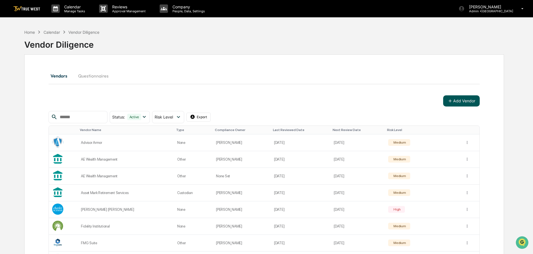
click at [457, 100] on button "Add Vendor" at bounding box center [461, 100] width 37 height 11
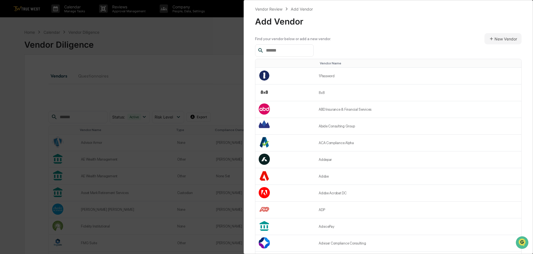
click at [278, 51] on input "text" at bounding box center [287, 50] width 47 height 7
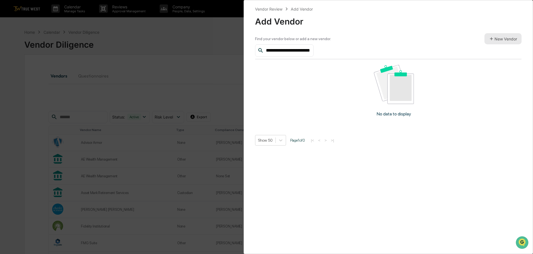
type input "**********"
click at [499, 39] on button "New Vendor" at bounding box center [502, 38] width 37 height 11
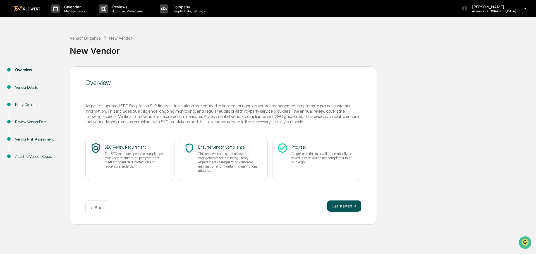
click at [344, 206] on button "Get started ➔" at bounding box center [344, 206] width 34 height 11
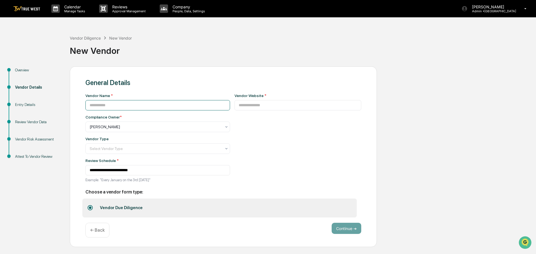
click at [127, 107] on input at bounding box center [157, 105] width 144 height 10
type input "**********"
click at [240, 104] on input at bounding box center [297, 105] width 127 height 10
type input "**********"
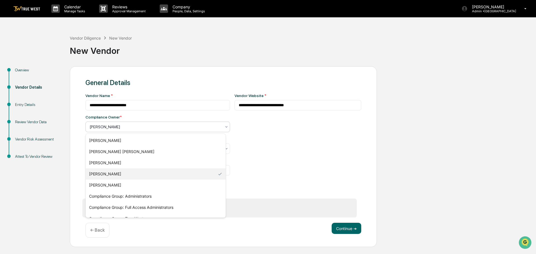
click at [107, 126] on div at bounding box center [156, 127] width 132 height 6
click at [98, 186] on div "[PERSON_NAME]" at bounding box center [156, 185] width 140 height 11
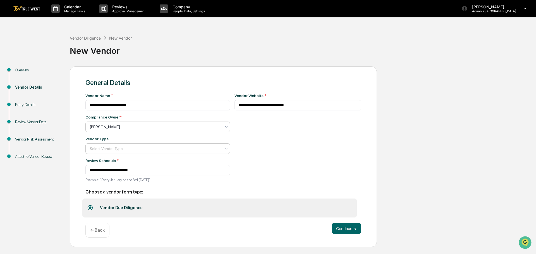
click at [100, 149] on div at bounding box center [156, 149] width 132 height 6
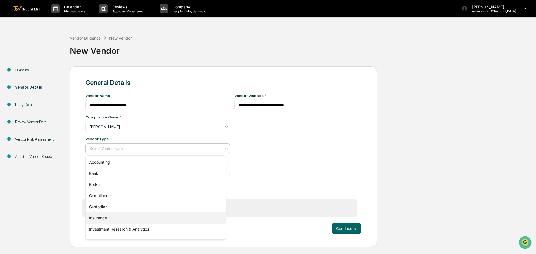
click at [100, 218] on div "Insurance" at bounding box center [156, 218] width 140 height 11
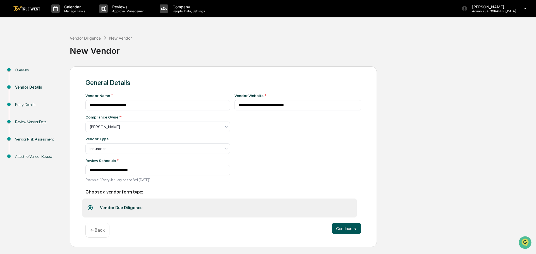
click at [347, 228] on button "Continue ➔" at bounding box center [346, 228] width 30 height 11
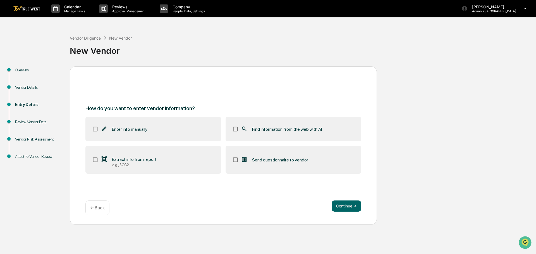
click at [232, 127] on label "Find information from the web with AI" at bounding box center [293, 129] width 136 height 25
click at [349, 206] on button "Continue ➔" at bounding box center [346, 206] width 30 height 11
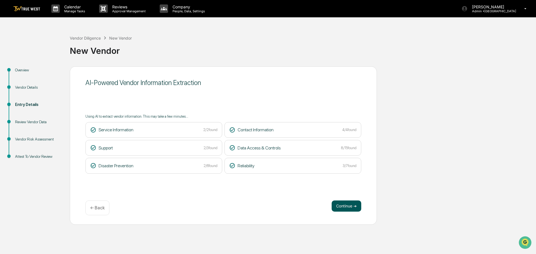
click at [353, 205] on button "Continue ➔" at bounding box center [346, 206] width 30 height 11
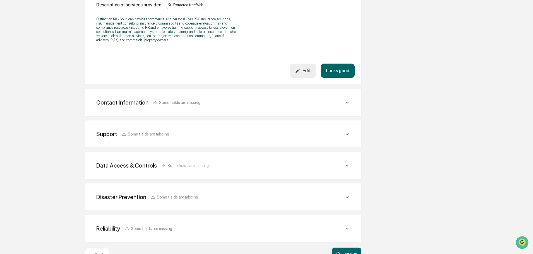
scroll to position [203, 0]
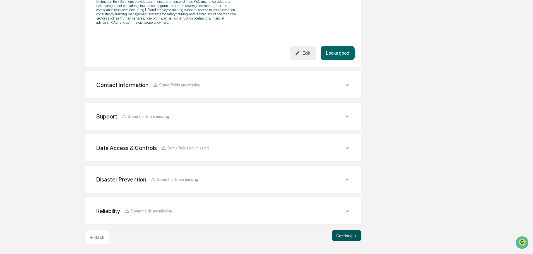
click at [343, 236] on button "Continue ➔" at bounding box center [347, 235] width 30 height 11
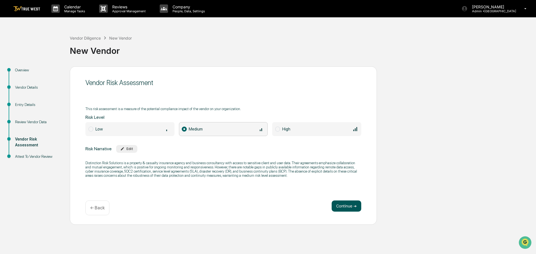
click at [341, 207] on button "Continue ➔" at bounding box center [346, 206] width 30 height 11
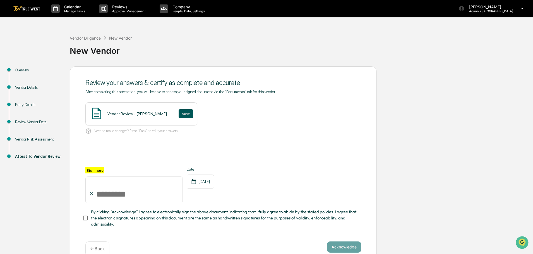
click at [182, 114] on button "View" at bounding box center [186, 113] width 15 height 9
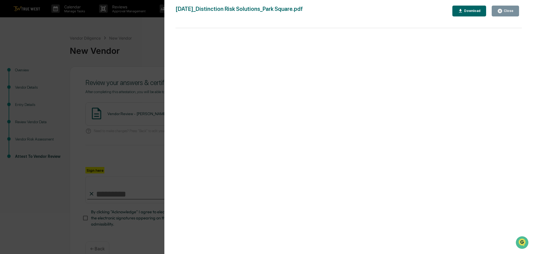
click at [131, 25] on div "Version History 09/12/2025, 06:58 PM Tammy Steffen 2025-09-12_Distinction Risk …" at bounding box center [266, 127] width 533 height 254
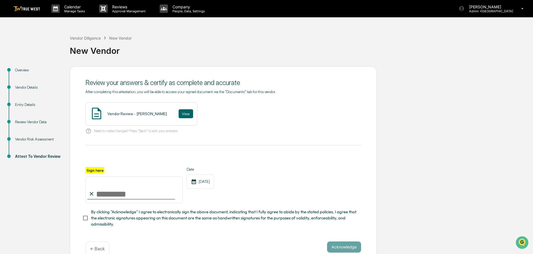
click at [122, 197] on input "Sign here" at bounding box center [133, 190] width 97 height 27
type input "**********"
click at [338, 246] on button "Acknowledge" at bounding box center [344, 247] width 34 height 11
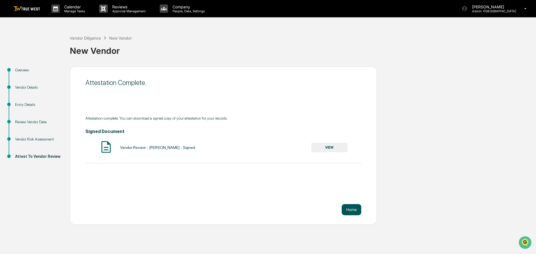
click at [352, 212] on button "Home" at bounding box center [351, 209] width 20 height 11
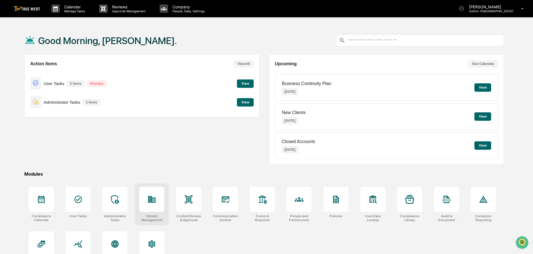
click at [153, 203] on icon at bounding box center [152, 199] width 8 height 7
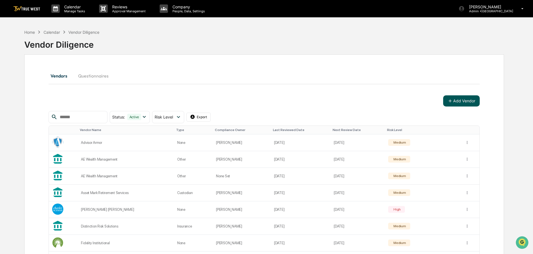
click at [459, 102] on button "Add Vendor" at bounding box center [461, 100] width 37 height 11
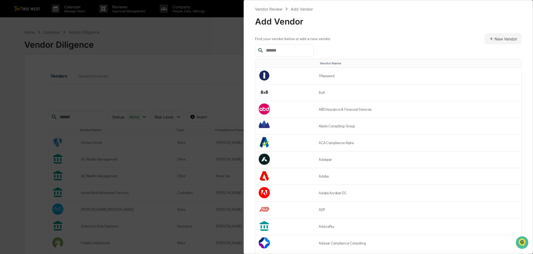
click at [265, 49] on input "text" at bounding box center [287, 50] width 47 height 7
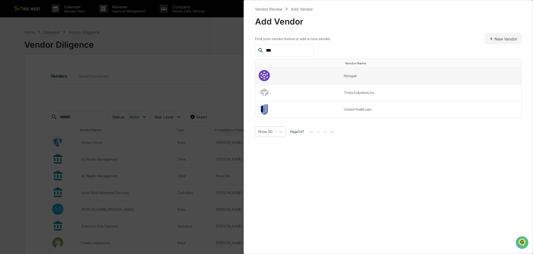
type input "***"
click at [359, 74] on td "Nitrogen" at bounding box center [430, 76] width 181 height 17
